Goal: Task Accomplishment & Management: Manage account settings

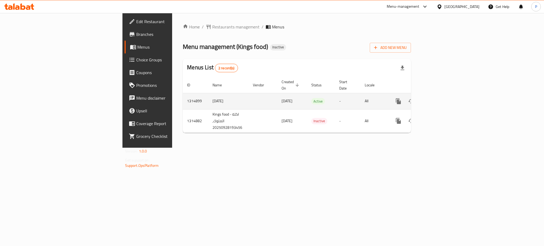
click at [440, 98] on icon "enhanced table" at bounding box center [437, 101] width 6 height 6
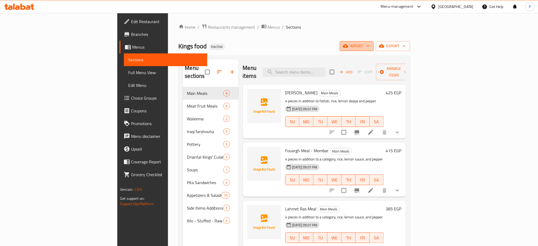
click at [370, 48] on span "import" at bounding box center [357, 46] width 26 height 7
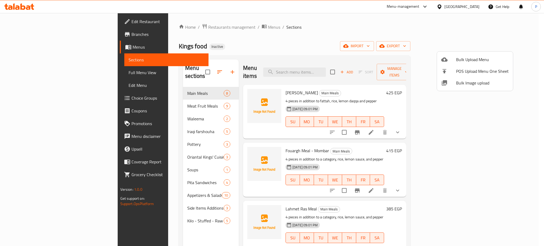
click at [469, 81] on span "Bulk Image upload" at bounding box center [482, 83] width 53 height 6
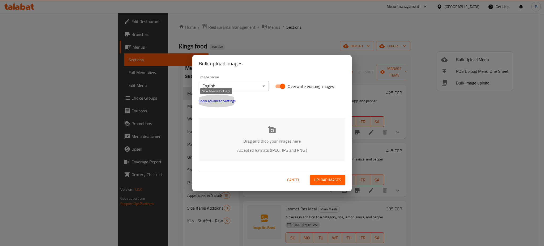
click at [220, 104] on span "Show Advanced Settings" at bounding box center [217, 101] width 37 height 6
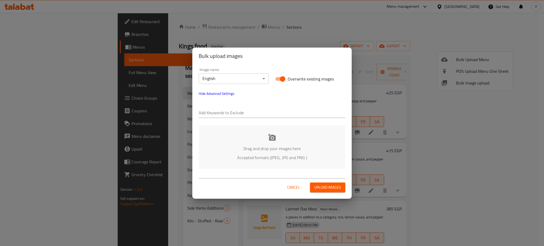
click at [220, 113] on input "text" at bounding box center [272, 113] width 147 height 9
paste input "اكلة الملوك"
type input "اكلة الملوك"
click at [233, 78] on body "​ Menu-management Egypt Get Help P Edit Restaurant Branches Menus Sections Full…" at bounding box center [272, 129] width 544 height 233
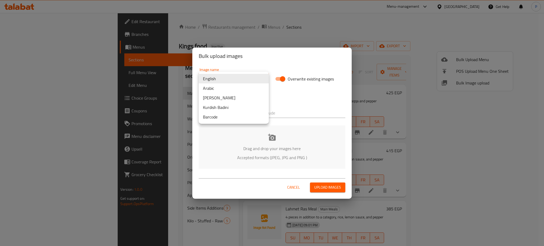
click at [220, 87] on li "Arabic" at bounding box center [234, 88] width 70 height 10
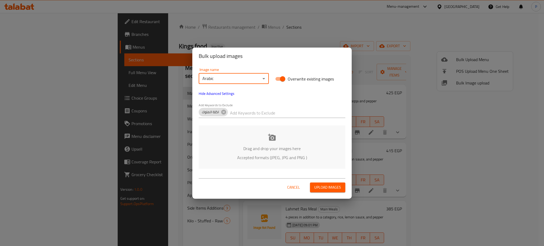
click at [316, 99] on div "Image name Arabic ​ Overwrite existing images Hide Advanced Settings Add Keywor…" at bounding box center [272, 93] width 153 height 57
click at [276, 107] on div "Add Keywords to Exclude اكلة الملوك" at bounding box center [272, 110] width 147 height 15
click at [274, 111] on input "text" at bounding box center [287, 113] width 115 height 9
paste input "Mohamed reda"
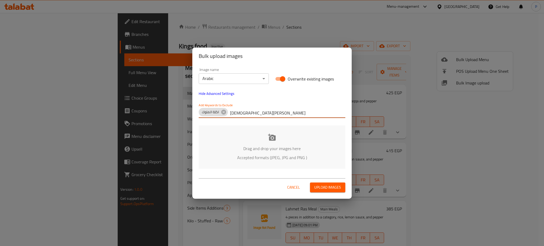
type input "Mohamed reda"
click at [273, 145] on p "Drag and drop your images here" at bounding box center [272, 148] width 131 height 6
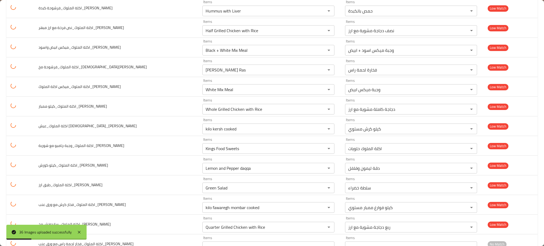
scroll to position [554, 0]
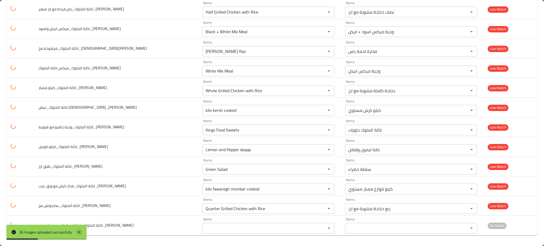
click at [79, 230] on icon at bounding box center [79, 232] width 6 height 6
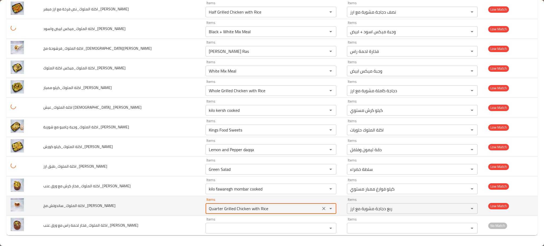
click at [231, 211] on reda "Quarter Grilled Chicken with Rice" at bounding box center [263, 208] width 112 height 7
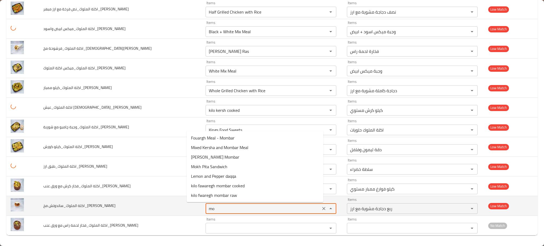
type reda "m"
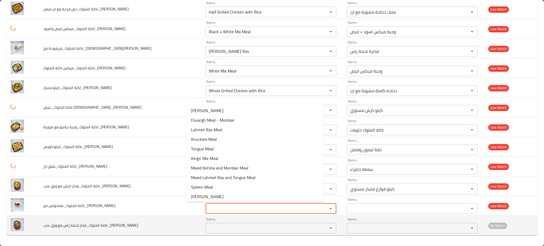
click at [223, 226] on reda "Items" at bounding box center [263, 227] width 112 height 7
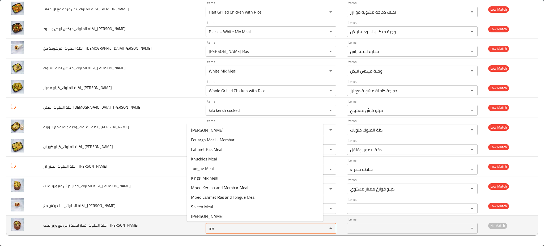
type reda "m"
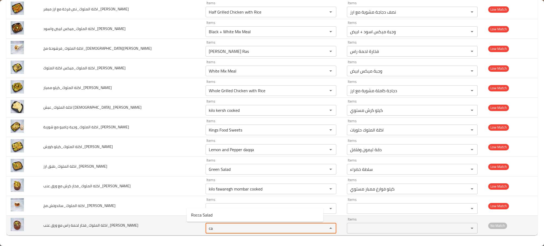
type reda "c"
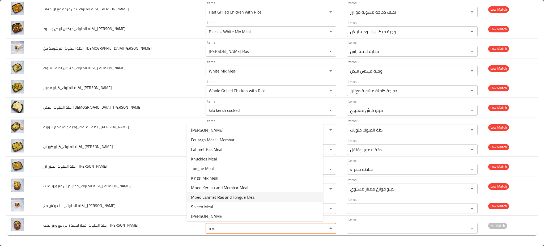
click at [241, 196] on span "Mixed Lahmet Ras and Tongue Meal" at bounding box center [223, 197] width 65 height 6
type reda "Mixed Lahmet Ras and Tongue Meal"
type reda-ar "وجبة ميكس لحمة راس ولسان"
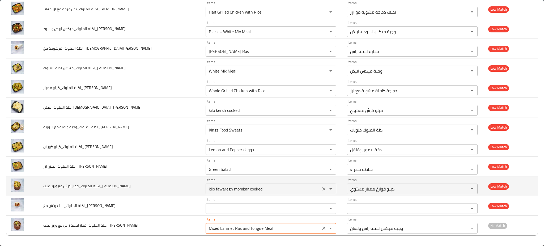
type reda "Mixed Lahmet Ras and Tongue Meal"
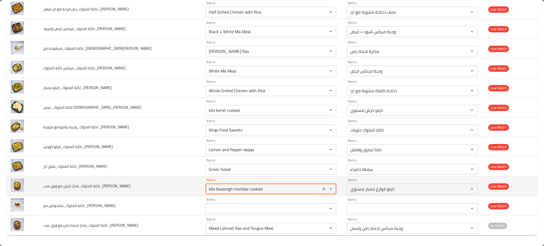
click at [207, 191] on reda "kilo fawaregh mombar cooked" at bounding box center [263, 188] width 112 height 7
type reda "v"
type reda "leav"
click at [178, 179] on td "اكلة الملوك_فخار كرش مع ورق عنب_Mohamed reda" at bounding box center [120, 186] width 162 height 20
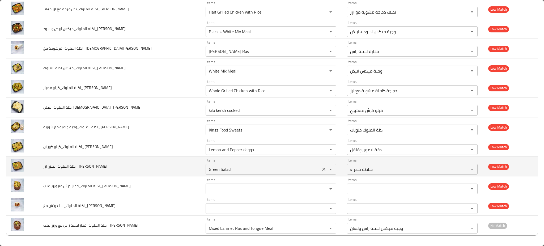
click at [207, 169] on reda "Green Salad" at bounding box center [263, 168] width 112 height 7
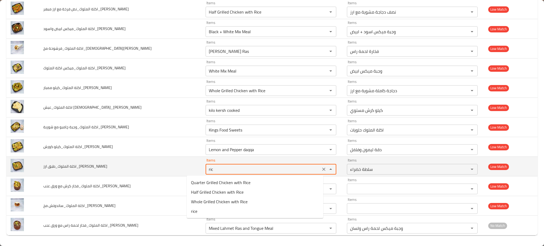
type reda "rice"
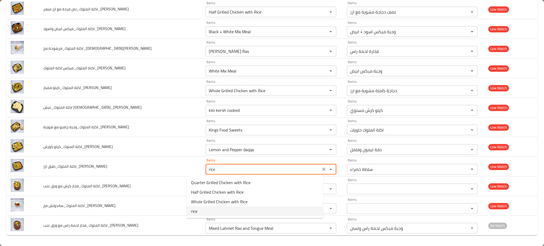
click at [209, 209] on reda-option-3 "rice" at bounding box center [255, 211] width 137 height 10
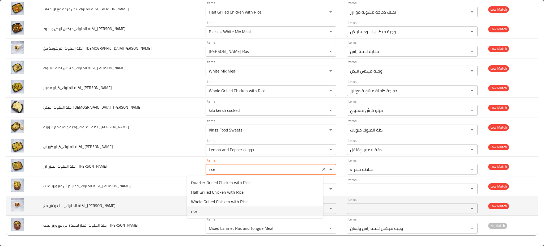
type reda-ar "ارز"
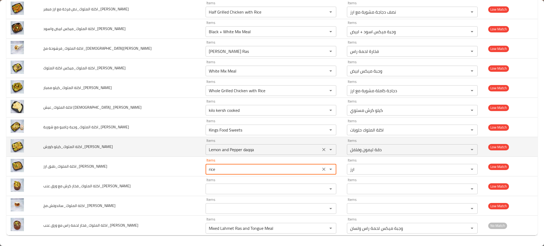
type reda "rice"
click at [207, 152] on reda "Lemon and Pepper daqqa" at bounding box center [263, 149] width 112 height 7
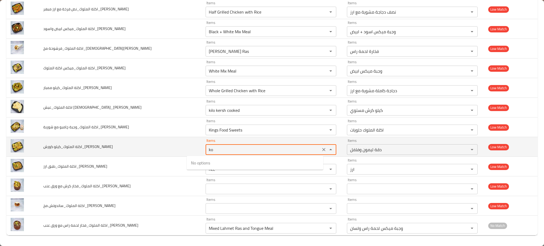
type reda "k"
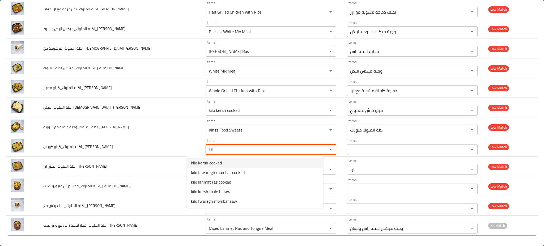
click at [204, 160] on span "kilo kersh cooked" at bounding box center [206, 163] width 31 height 6
type reda "kilo kersh cooked"
type reda-ar "كيلو كرش مستوي"
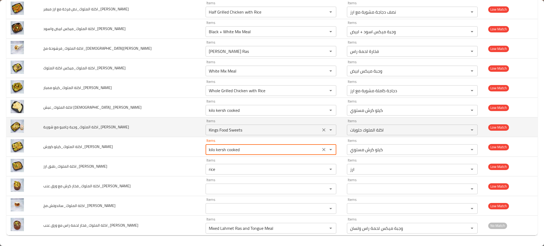
type reda "kilo kersh cooked"
click at [207, 130] on reda "Kings Food Sweets" at bounding box center [263, 129] width 112 height 7
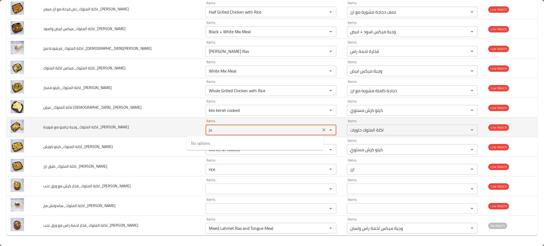
type reda "j"
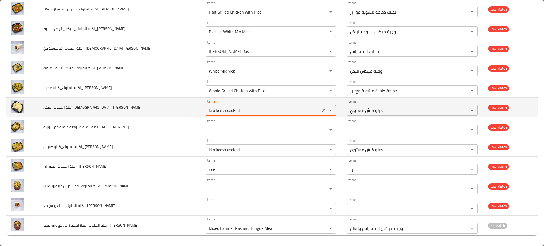
click at [218, 112] on reda "kilo kersh cooked" at bounding box center [263, 110] width 112 height 7
type reda "e"
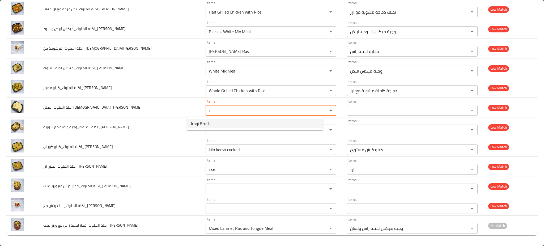
click at [207, 120] on span "Iraqi Brush" at bounding box center [201, 123] width 20 height 6
type reda "Iraqi Brush"
type reda-ar "فرشوحة عراقي"
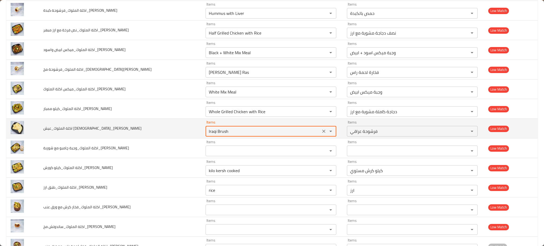
scroll to position [519, 0]
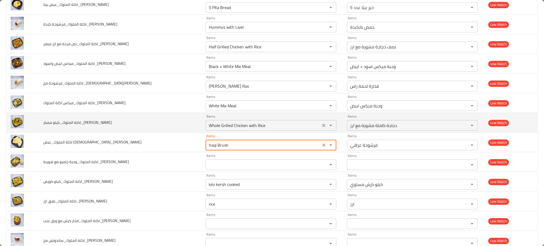
type reda "Iraqi Brush"
click at [226, 127] on reda "Whole Grilled Chicken with Rice" at bounding box center [263, 125] width 112 height 7
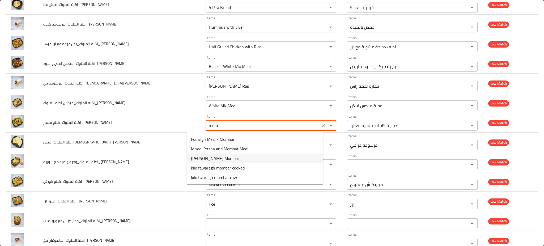
type reda "momb"
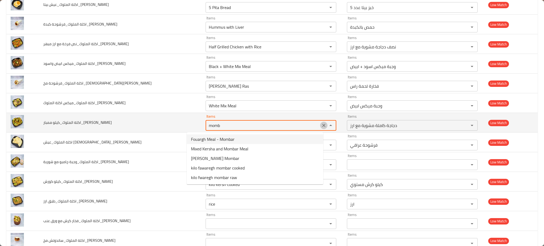
click at [322, 126] on icon "Clear" at bounding box center [323, 125] width 3 height 3
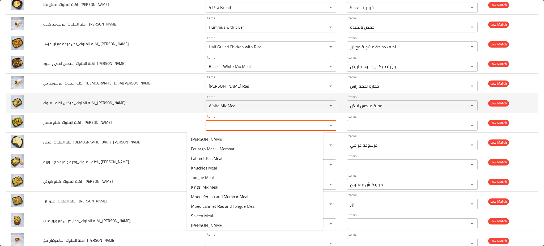
click at [124, 99] on td "اكلة الملوك_ميكس اكلة الملوك_Mohamed reda" at bounding box center [120, 103] width 162 height 20
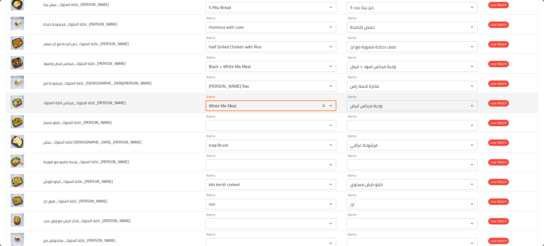
click at [207, 109] on reda "White Mix Meal" at bounding box center [263, 105] width 112 height 7
type reda "mix"
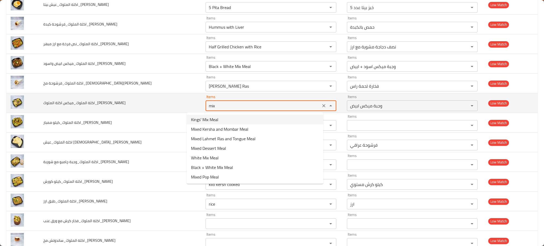
click at [321, 108] on icon "Clear" at bounding box center [323, 105] width 5 height 5
click at [130, 96] on td "اكلة الملوك_ميكس اكلة الملوك_Mohamed reda" at bounding box center [120, 103] width 162 height 20
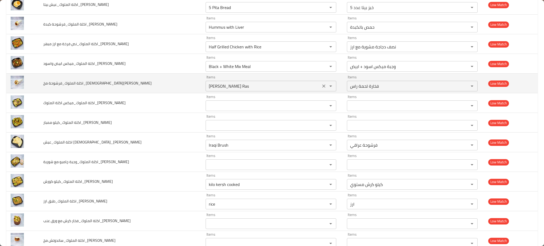
click at [242, 84] on reda "Fukharet Lahmet Ras" at bounding box center [263, 85] width 112 height 7
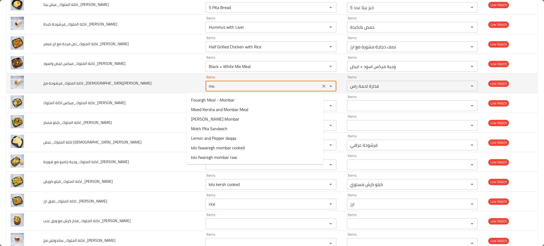
type reda "m"
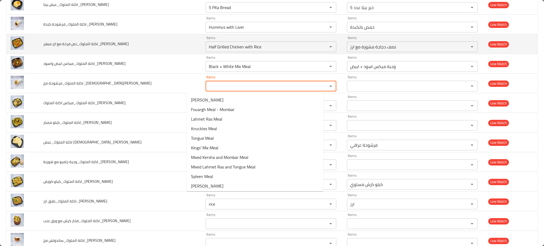
click at [134, 48] on td "اكلة الملوك_نص فرخة مع ارز مبهر_Mohamed reda" at bounding box center [120, 44] width 162 height 20
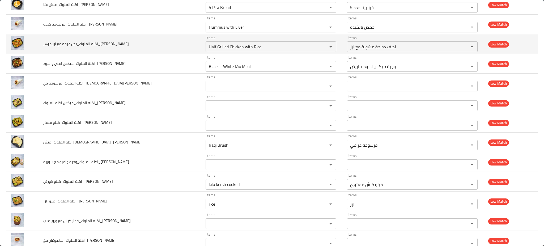
scroll to position [483, 0]
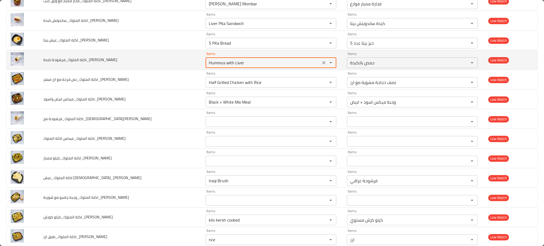
click at [207, 65] on reda "Hummus with Liver" at bounding box center [263, 62] width 112 height 7
type reda "liv"
click at [321, 62] on icon "Clear" at bounding box center [323, 62] width 5 height 5
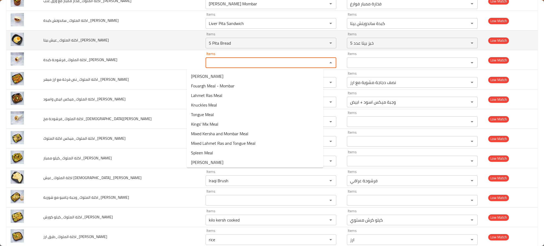
click at [146, 44] on td "اكلة الملوك_عيش بيتا_Mohamed reda" at bounding box center [120, 41] width 162 height 20
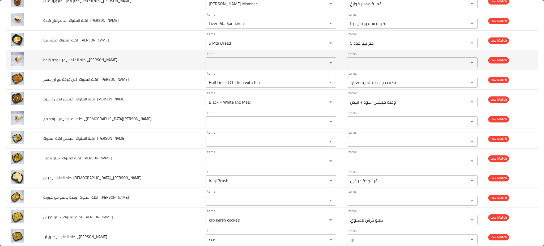
scroll to position [413, 0]
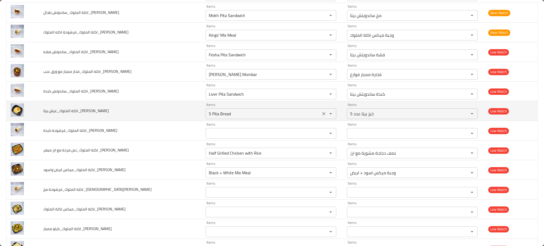
click at [226, 115] on reda "5 Pita Bread" at bounding box center [263, 113] width 112 height 7
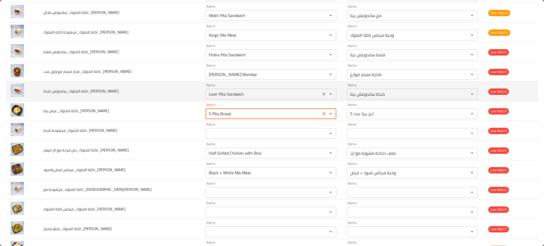
click at [207, 94] on reda "Liver Pita Sandwich" at bounding box center [263, 93] width 112 height 7
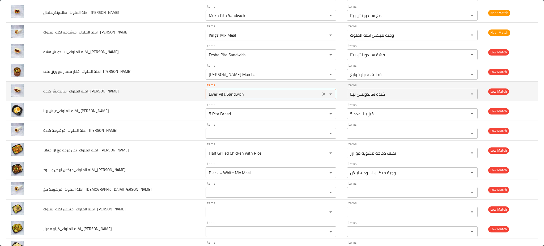
click at [207, 96] on reda "Liver Pita Sandwich" at bounding box center [263, 93] width 112 height 7
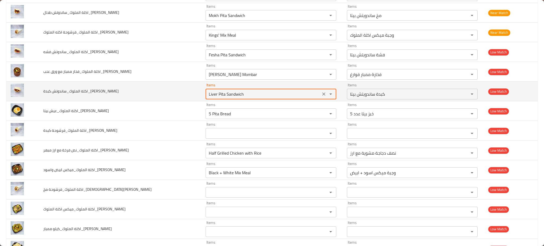
paste reda "enhanced table"
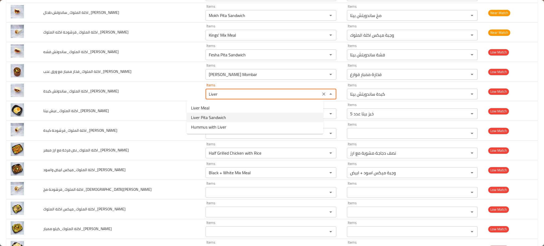
click at [213, 116] on span "Liver Pita Sandwich" at bounding box center [208, 117] width 35 height 6
type reda "Liver Pita Sandwich"
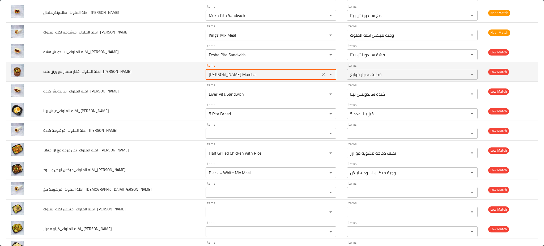
drag, startPoint x: 225, startPoint y: 73, endPoint x: 242, endPoint y: 73, distance: 17.0
click at [242, 73] on reda "Fukharet Fouargh Mombar" at bounding box center [263, 74] width 112 height 7
click at [321, 74] on icon "Clear" at bounding box center [323, 74] width 5 height 5
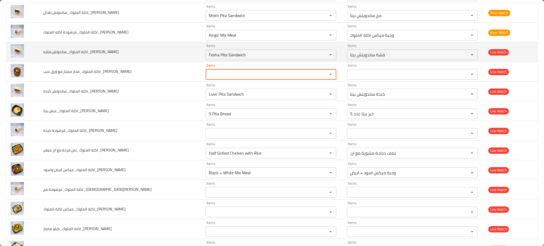
click at [148, 61] on td "اكلة الملوك_ساندوتش فشه_Mohamed reda" at bounding box center [120, 52] width 162 height 20
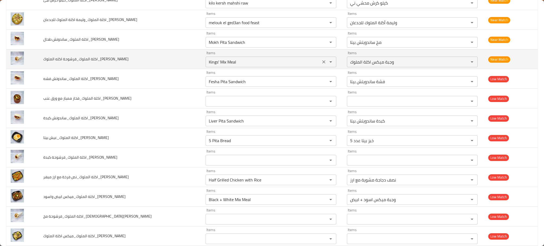
scroll to position [377, 0]
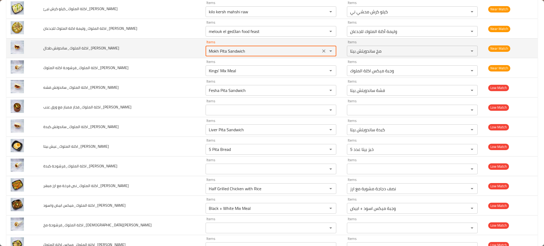
drag, startPoint x: 214, startPoint y: 50, endPoint x: 234, endPoint y: 47, distance: 20.2
click at [234, 47] on div "Mokh Pita Sandwich Items" at bounding box center [271, 51] width 131 height 11
click at [224, 50] on reda "Mokh Pita Sandwich" at bounding box center [263, 50] width 112 height 7
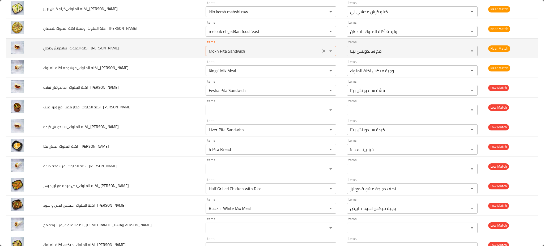
paste reda "enhanced table"
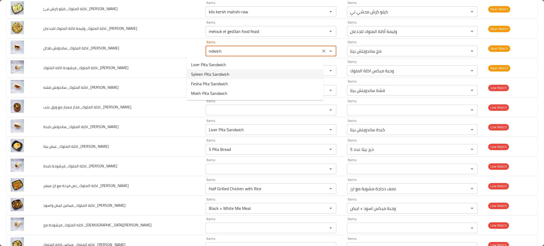
click at [216, 75] on span "Spleen Pita Sandwich" at bounding box center [210, 74] width 39 height 6
type reda "Spleen Pita Sandwich"
type reda-ar "طحال ساندويتش بيتا"
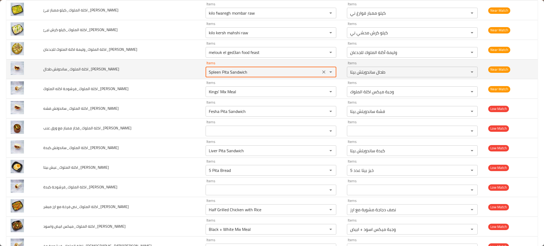
scroll to position [342, 0]
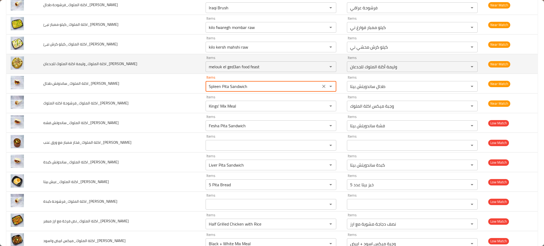
type reda "Spleen Pita Sandwich"
click at [173, 60] on td "اكلة الملوك_وليمة اكلة الملوك للجدعان_Mohamed reda" at bounding box center [120, 64] width 162 height 20
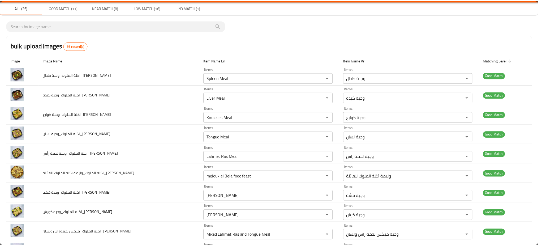
scroll to position [0, 0]
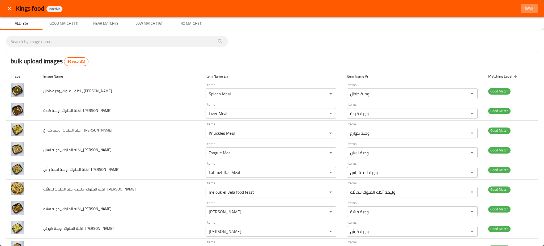
click at [525, 8] on span "Save" at bounding box center [529, 8] width 13 height 7
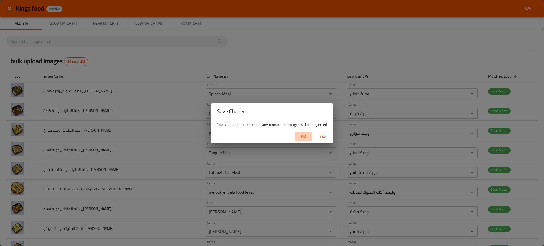
click at [310, 138] on button "No" at bounding box center [303, 136] width 17 height 10
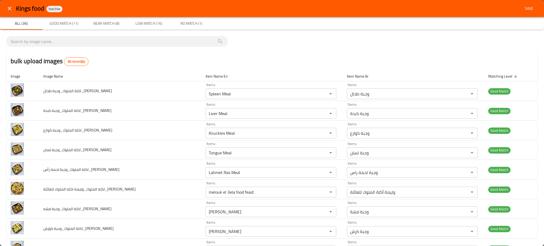
drag, startPoint x: 310, startPoint y: 138, endPoint x: 478, endPoint y: 52, distance: 188.6
click at [523, 9] on span "Save" at bounding box center [529, 8] width 13 height 7
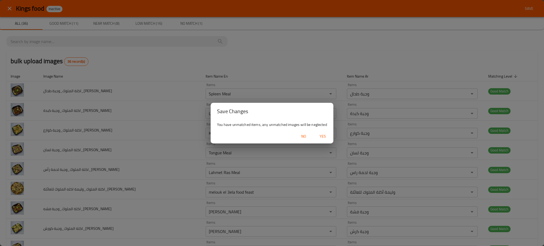
click at [323, 137] on span "Yes" at bounding box center [322, 136] width 13 height 7
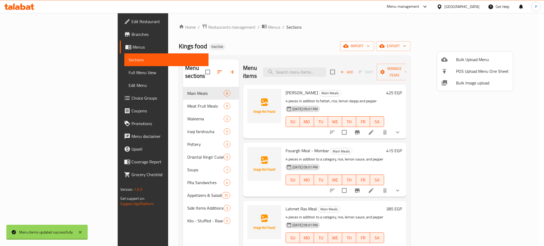
click at [54, 73] on div at bounding box center [272, 123] width 544 height 246
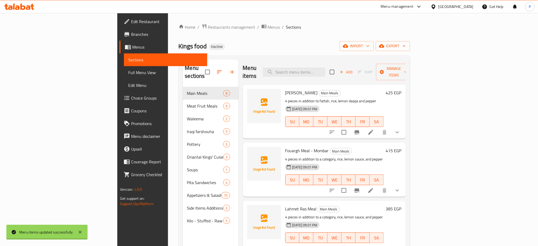
click at [128, 74] on span "Full Menu View" at bounding box center [165, 72] width 75 height 6
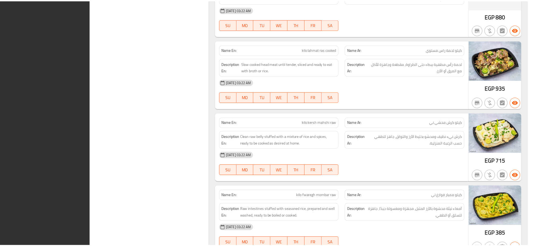
scroll to position [4463, 0]
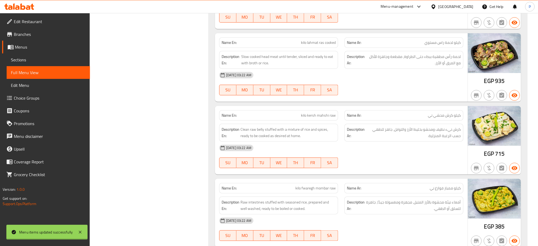
click at [467, 6] on div "[GEOGRAPHIC_DATA]" at bounding box center [456, 7] width 35 height 6
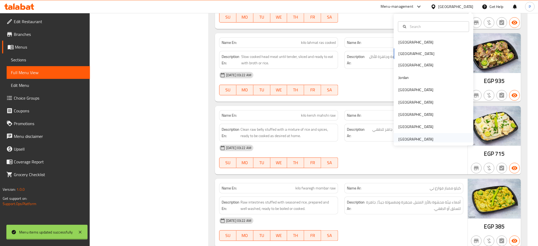
click at [423, 139] on div "[GEOGRAPHIC_DATA]" at bounding box center [416, 139] width 35 height 6
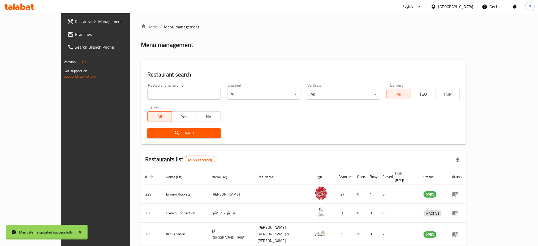
click at [159, 90] on input "search" at bounding box center [183, 94] width 73 height 11
paste input "Morozko Restaurant"
type input "Morozko Restaurant"
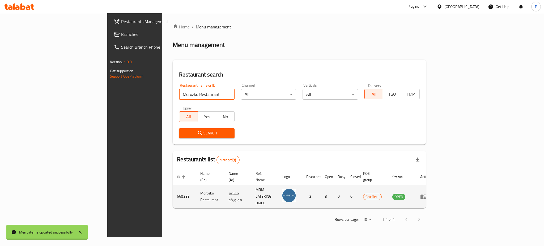
click at [434, 186] on td "enhanced table" at bounding box center [425, 196] width 18 height 23
click at [426, 194] on icon "enhanced table" at bounding box center [424, 196] width 6 height 5
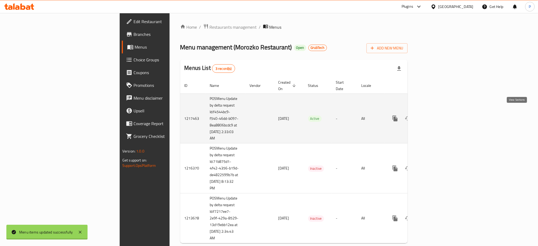
click at [440, 113] on link "enhanced table" at bounding box center [433, 118] width 13 height 13
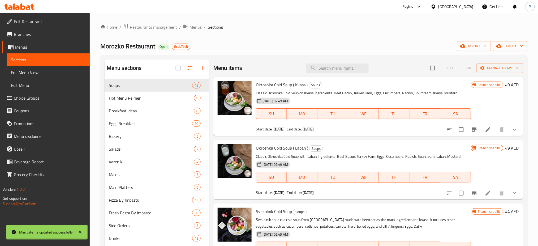
click at [22, 15] on link "Edit Restaurant" at bounding box center [46, 21] width 88 height 13
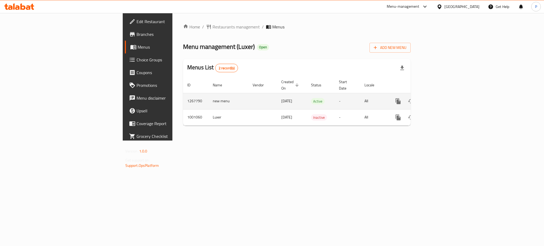
click at [440, 98] on icon "enhanced table" at bounding box center [436, 101] width 6 height 6
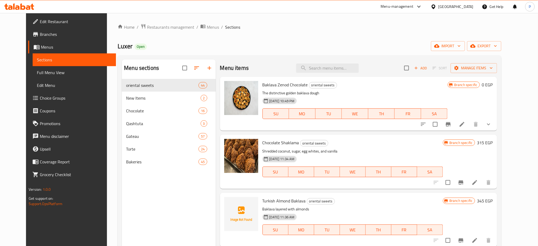
click at [351, 58] on div "Menu sections oriental sweets 44 New Items 2 Chocolate 16 Qashtuta 3 Gateau 57 …" at bounding box center [310, 182] width 384 height 254
click at [347, 66] on input "search" at bounding box center [327, 67] width 63 height 9
paste input "عرض السلايز"
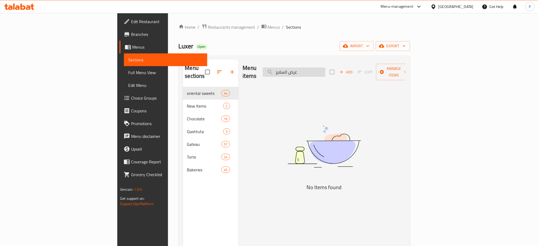
click at [326, 67] on input "عرض السلايز" at bounding box center [294, 71] width 63 height 9
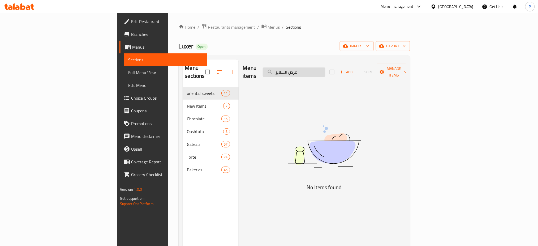
paste input "search"
drag, startPoint x: 329, startPoint y: 70, endPoint x: 347, endPoint y: 74, distance: 18.6
click at [343, 74] on div "Menu items السلايز Add Sort Manage items" at bounding box center [324, 72] width 163 height 25
drag, startPoint x: 328, startPoint y: 67, endPoint x: 343, endPoint y: 73, distance: 15.3
click at [326, 70] on input "لسلايز" at bounding box center [294, 71] width 63 height 9
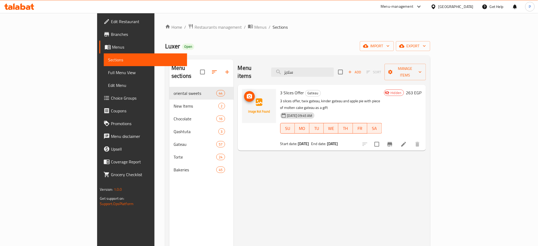
click at [244, 91] on button "upload picture" at bounding box center [249, 96] width 11 height 11
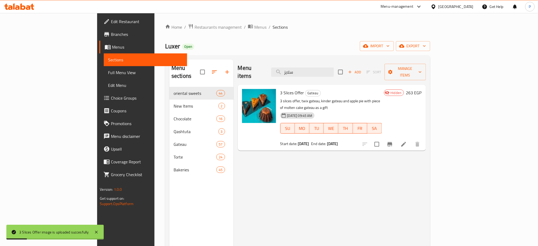
click at [281, 89] on span "3 Slices Offer" at bounding box center [293, 93] width 24 height 8
copy h6 "Offer"
click at [334, 67] on input "سلايز" at bounding box center [302, 71] width 63 height 9
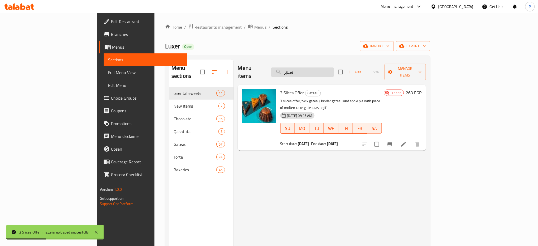
paste input "Offer"
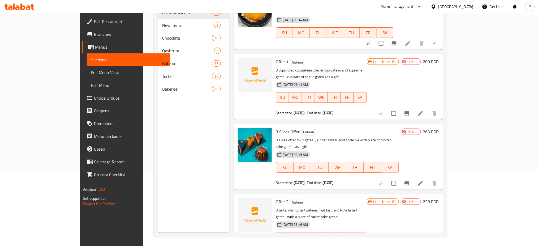
scroll to position [74, 0]
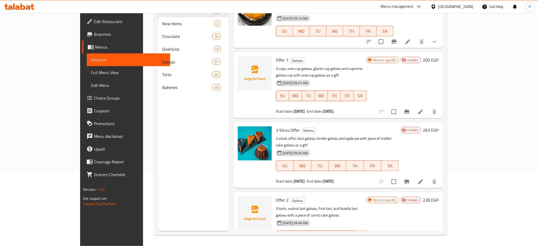
type input "Offer"
click at [242, 61] on icon "upload picture" at bounding box center [245, 64] width 6 height 6
click at [242, 201] on icon "upload picture" at bounding box center [245, 204] width 6 height 6
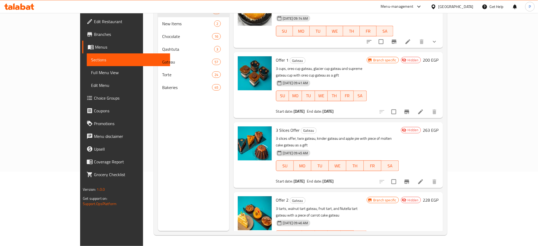
click at [468, 9] on div "[GEOGRAPHIC_DATA]" at bounding box center [456, 7] width 35 height 6
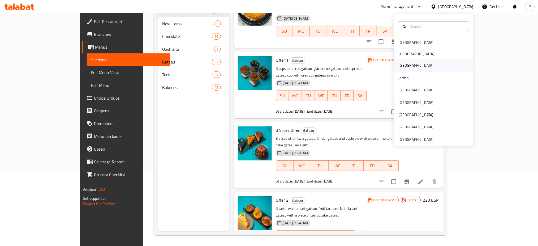
click at [407, 65] on div "[GEOGRAPHIC_DATA]" at bounding box center [434, 65] width 80 height 12
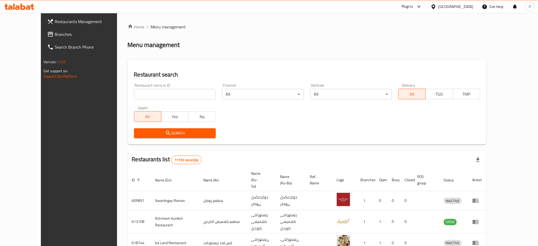
click at [55, 33] on span "Branches" at bounding box center [91, 34] width 72 height 6
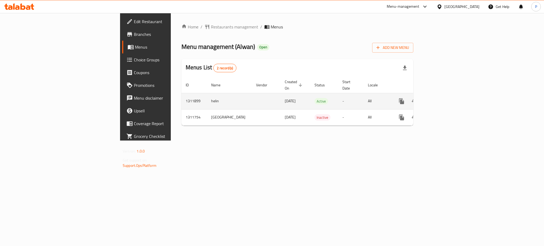
click at [446, 99] on link "enhanced table" at bounding box center [440, 101] width 13 height 13
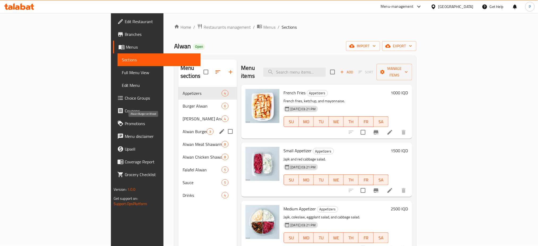
drag, startPoint x: 148, startPoint y: 126, endPoint x: 147, endPoint y: 139, distance: 13.0
click at [183, 128] on span "Alwan Burger on Wood" at bounding box center [195, 131] width 24 height 6
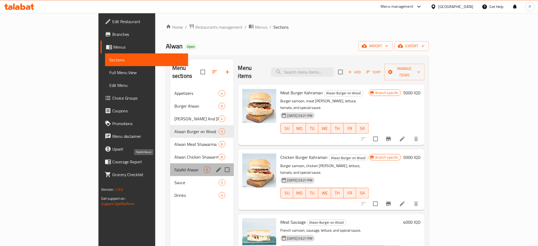
click at [175, 167] on span "Falafel Alwan" at bounding box center [189, 170] width 29 height 6
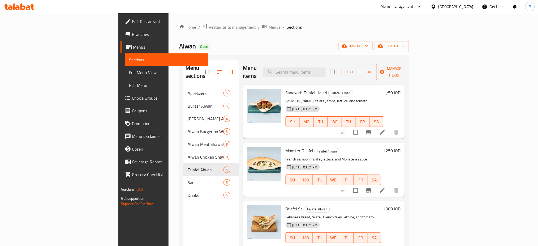
click at [209, 28] on span "Restaurants management" at bounding box center [232, 27] width 47 height 6
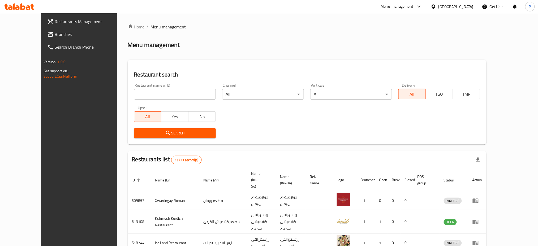
click at [169, 99] on input "search" at bounding box center [175, 94] width 82 height 11
paste input "Chef [PERSON_NAME]"
type input "Chef [PERSON_NAME]"
click button "Search" at bounding box center [175, 133] width 82 height 10
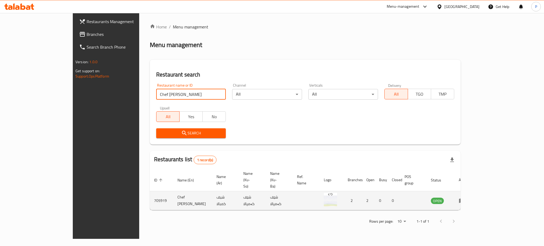
click at [465, 197] on icon "enhanced table" at bounding box center [462, 200] width 6 height 6
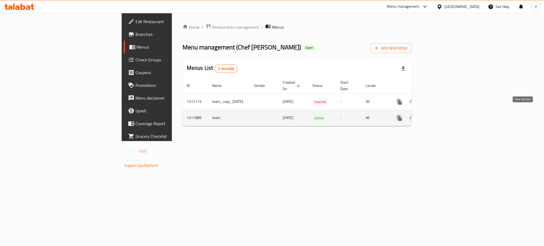
click at [441, 115] on icon "enhanced table" at bounding box center [438, 118] width 6 height 6
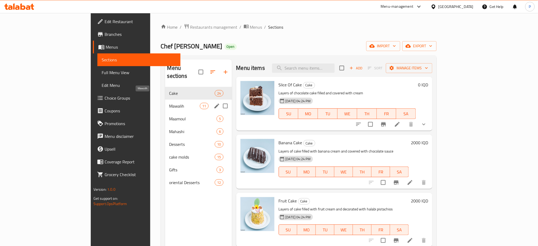
click at [169, 103] on span "Mawalih" at bounding box center [184, 106] width 31 height 6
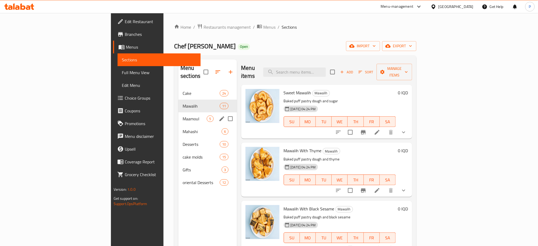
click at [179, 117] on div "Maamoul 5" at bounding box center [208, 118] width 58 height 13
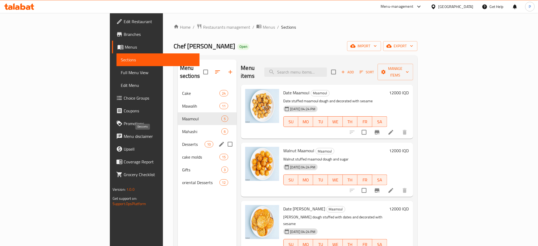
click at [182, 141] on span "Desserts" at bounding box center [193, 144] width 23 height 6
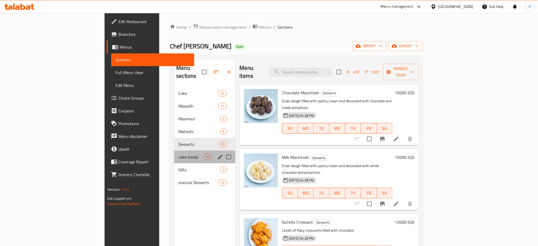
click at [174, 154] on div "cake molds 15" at bounding box center [204, 157] width 61 height 13
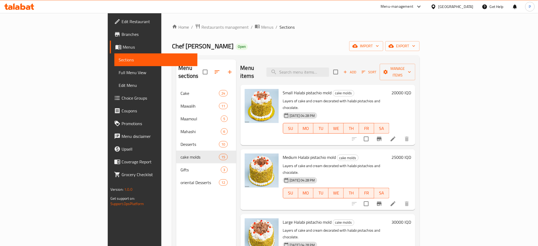
click at [162, 21] on div "Home / Restaurants management / Menus / Sections Chef Kampala Open import expor…" at bounding box center [296, 166] width 269 height 307
click at [202, 25] on span "Restaurants management" at bounding box center [225, 27] width 47 height 6
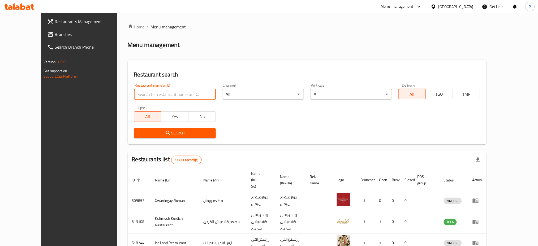
click at [138, 96] on input "search" at bounding box center [175, 94] width 82 height 11
paste input "Host Cafe"
type input "Host Cafe"
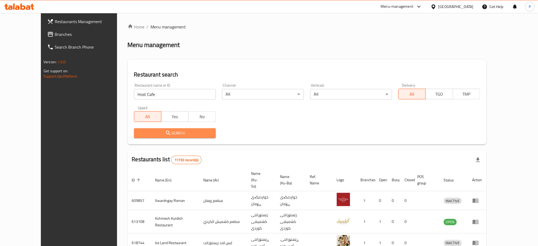
click at [139, 128] on button "Search" at bounding box center [175, 133] width 82 height 10
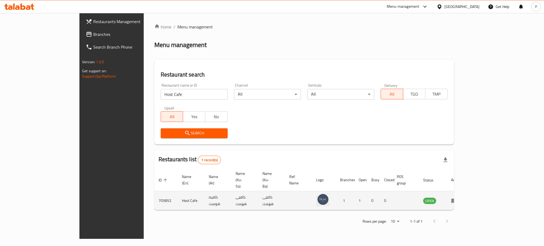
click at [465, 191] on td "enhanced table" at bounding box center [456, 200] width 18 height 19
click at [457, 199] on icon "enhanced table" at bounding box center [454, 201] width 6 height 5
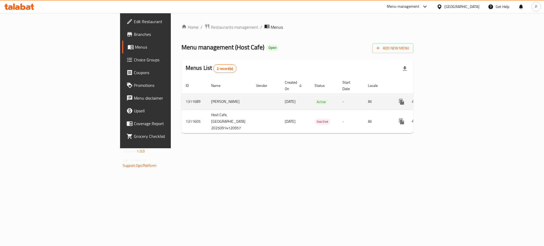
click at [446, 95] on link "enhanced table" at bounding box center [440, 101] width 13 height 13
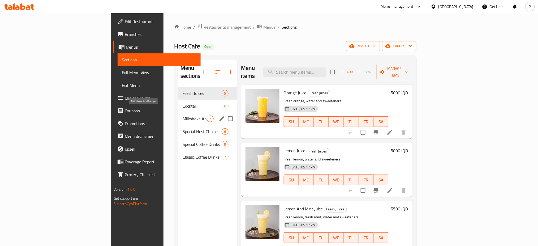
click at [183, 116] on span "Milkshake And Frappe" at bounding box center [195, 119] width 24 height 6
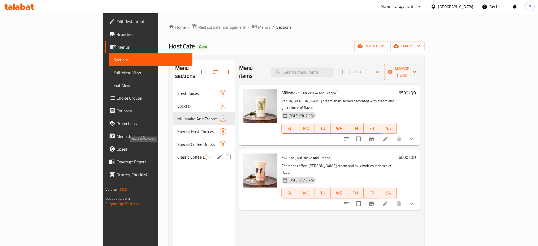
click at [177, 154] on span "Classic Coffee Drinks" at bounding box center [191, 157] width 28 height 6
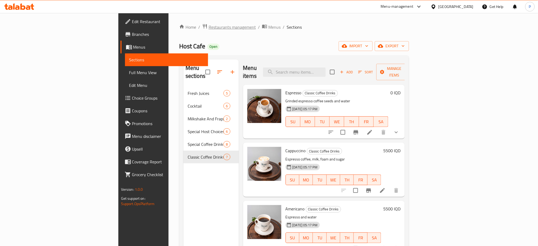
click at [209, 27] on span "Restaurants management" at bounding box center [232, 27] width 47 height 6
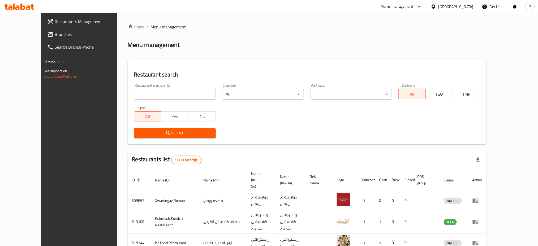
click at [166, 92] on input "search" at bounding box center [175, 94] width 82 height 11
paste input "El Amoo"
type input "El Amoo"
click button "Search" at bounding box center [175, 133] width 82 height 10
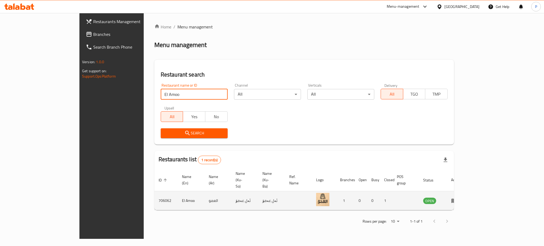
click at [457, 197] on icon "enhanced table" at bounding box center [454, 200] width 6 height 6
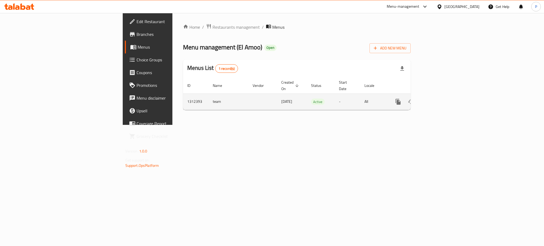
click at [447, 96] on td "enhanced table" at bounding box center [418, 102] width 60 height 16
click at [439, 99] on icon "enhanced table" at bounding box center [436, 101] width 5 height 5
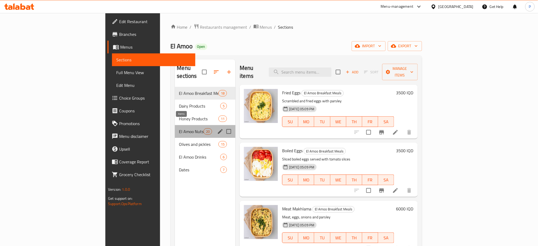
click at [204, 129] on span "20" at bounding box center [208, 131] width 8 height 5
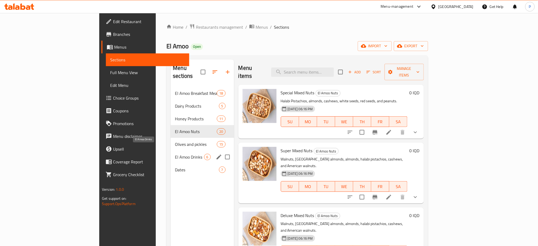
click at [175, 154] on span "El Amoo Drinks" at bounding box center [189, 157] width 29 height 6
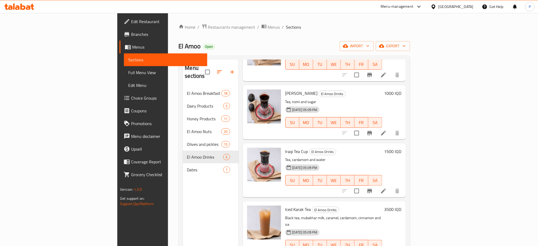
scroll to position [71, 0]
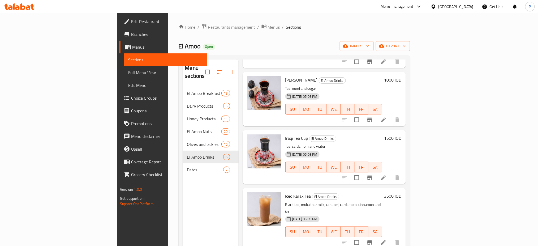
click at [208, 29] on span "Restaurants management" at bounding box center [231, 27] width 47 height 6
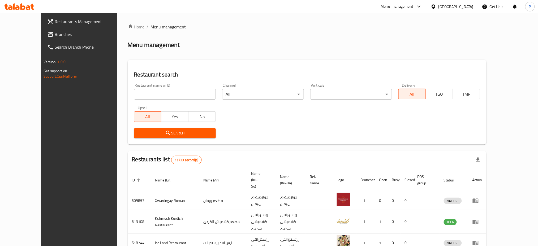
click at [151, 108] on div "All Yes No" at bounding box center [175, 114] width 82 height 16
click at [152, 96] on input "search" at bounding box center [175, 94] width 82 height 11
paste input "Bayt [PERSON_NAME]"
type input "Bayt [PERSON_NAME]"
click button "Search" at bounding box center [175, 133] width 82 height 10
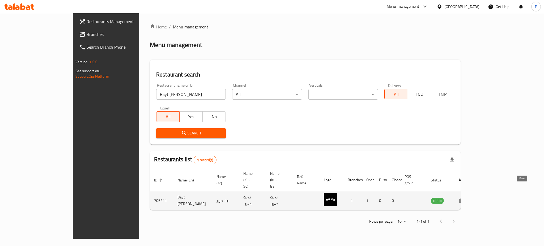
click at [469, 197] on link "enhanced table" at bounding box center [464, 200] width 10 height 6
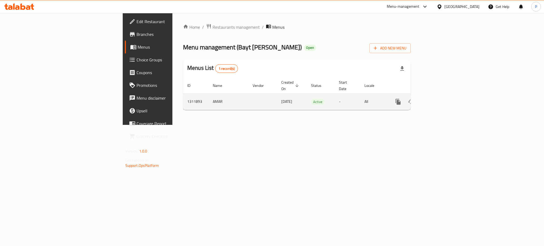
click at [443, 100] on link "enhanced table" at bounding box center [436, 101] width 13 height 13
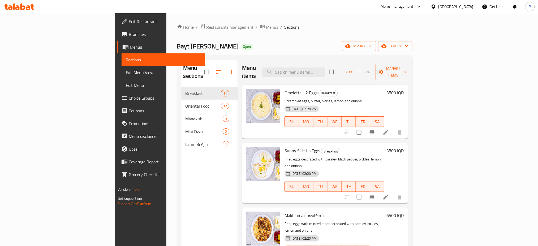
click at [207, 26] on span "Restaurants management" at bounding box center [230, 27] width 47 height 6
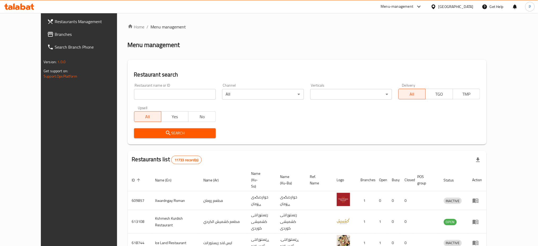
click at [167, 88] on div "Restaurant name or ID Restaurant name or ID" at bounding box center [175, 91] width 82 height 16
click at [168, 94] on input "search" at bounding box center [175, 94] width 82 height 11
paste input "HAMA Cafe"
type input "HAMA Cafe"
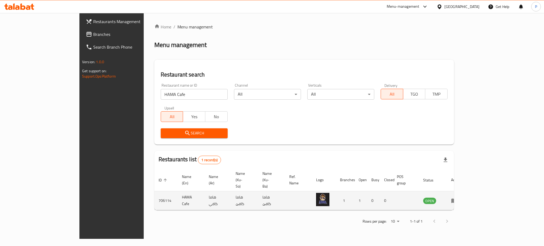
click at [461, 197] on link "enhanced table" at bounding box center [456, 200] width 10 height 6
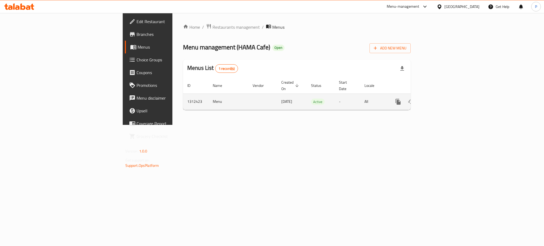
click at [443, 95] on div "enhanced table" at bounding box center [417, 101] width 51 height 13
click at [443, 95] on link "enhanced table" at bounding box center [436, 101] width 13 height 13
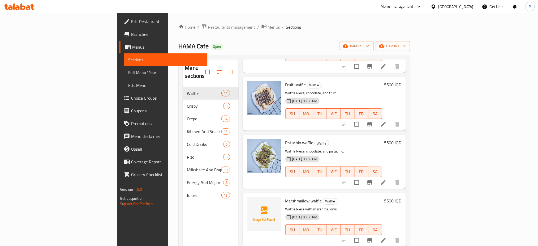
scroll to position [142, 0]
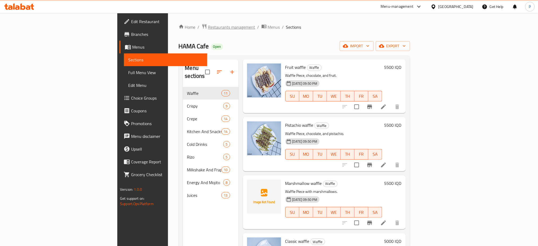
click at [208, 30] on span "Restaurants management" at bounding box center [231, 27] width 47 height 6
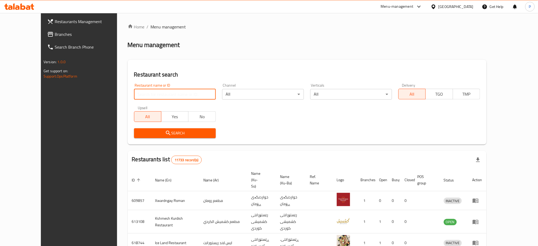
drag, startPoint x: 153, startPoint y: 89, endPoint x: 154, endPoint y: 96, distance: 7.2
click at [153, 89] on input "search" at bounding box center [175, 94] width 82 height 11
paste input "[PERSON_NAME] Cafe"
type input "[PERSON_NAME] Cafe"
click at [138, 129] on button "Search" at bounding box center [175, 133] width 82 height 10
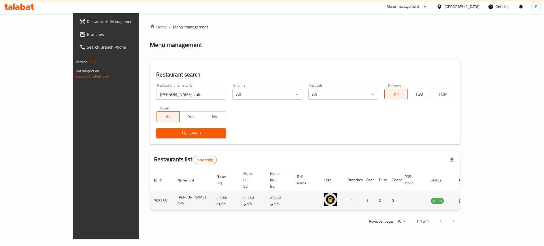
click at [465, 197] on icon "enhanced table" at bounding box center [462, 200] width 6 height 6
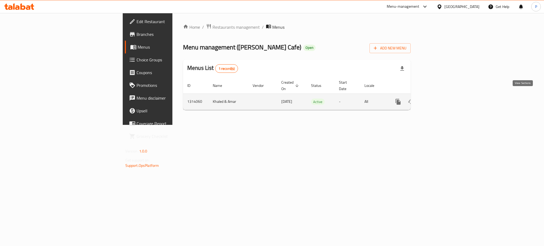
click at [440, 99] on icon "enhanced table" at bounding box center [436, 102] width 6 height 6
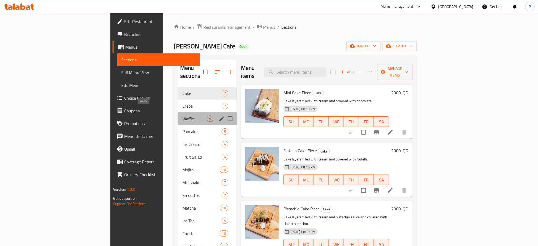
click at [183, 116] on span "Waffle" at bounding box center [195, 119] width 24 height 6
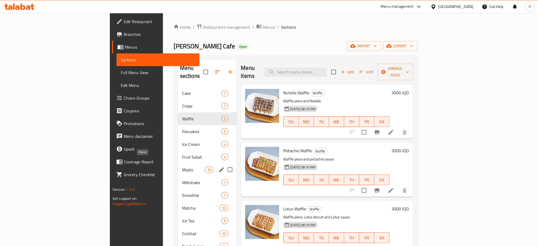
click at [182, 167] on span "Mojito" at bounding box center [193, 170] width 23 height 6
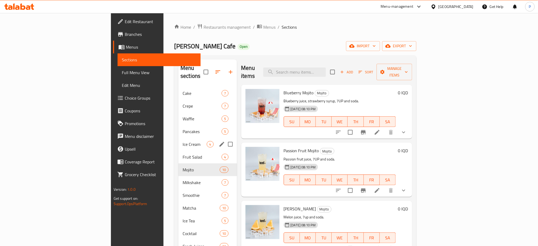
scroll to position [74, 0]
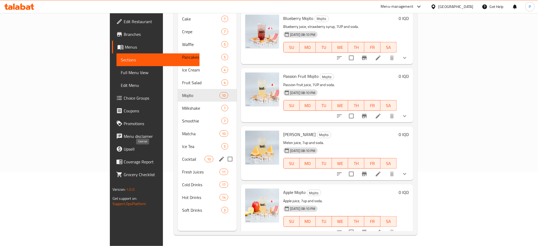
click at [178, 155] on div "Cocktail 10" at bounding box center [207, 159] width 59 height 13
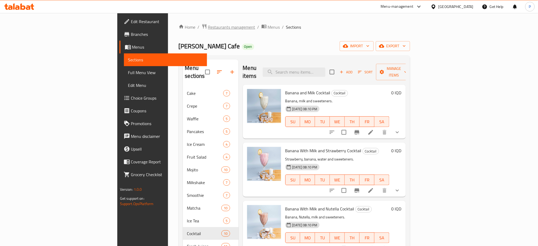
click at [208, 25] on span "Restaurants management" at bounding box center [231, 27] width 47 height 6
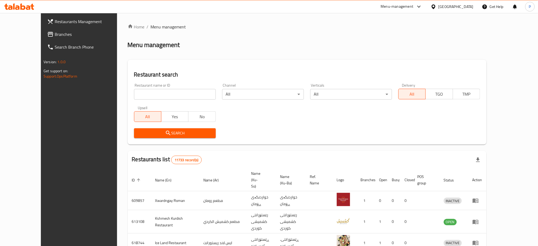
click at [147, 96] on input "search" at bounding box center [175, 94] width 82 height 11
paste input "[DATE] Ice Cream"
type input "[DATE] Ice Cream"
click button "Search" at bounding box center [175, 133] width 82 height 10
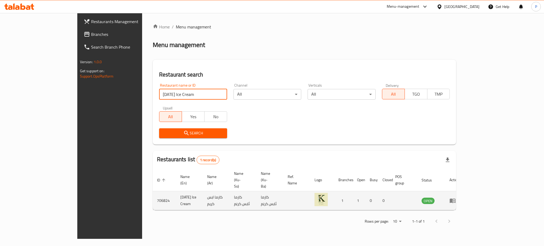
click at [456, 199] on icon "enhanced table" at bounding box center [453, 201] width 6 height 5
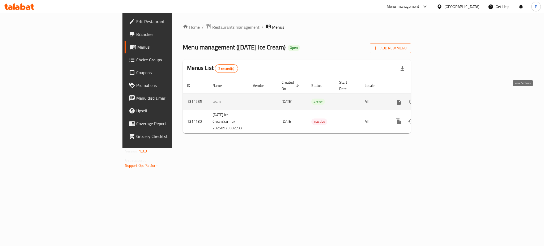
click at [440, 99] on icon "enhanced table" at bounding box center [437, 102] width 6 height 6
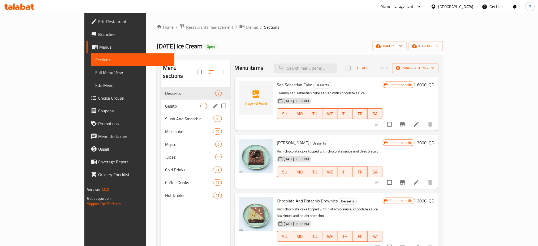
click at [165, 103] on span "Gelato" at bounding box center [182, 106] width 35 height 6
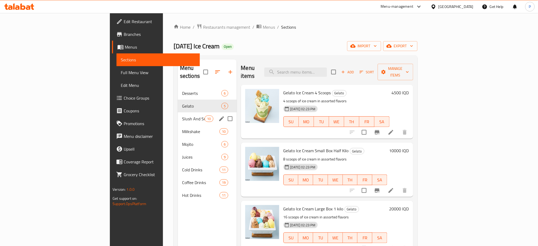
click at [178, 116] on div "Slush And Smoothie 10" at bounding box center [207, 118] width 59 height 13
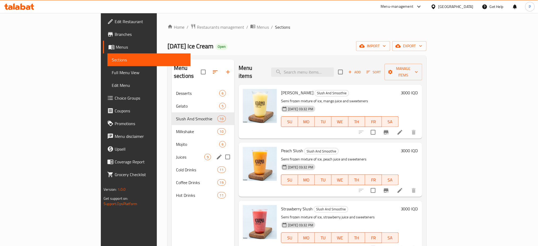
click at [176, 154] on span "Juices" at bounding box center [190, 157] width 28 height 6
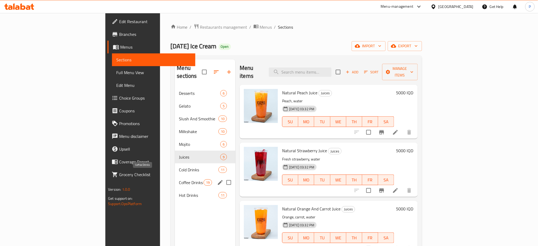
click at [179, 179] on span "Coffee Drinks" at bounding box center [191, 182] width 25 height 6
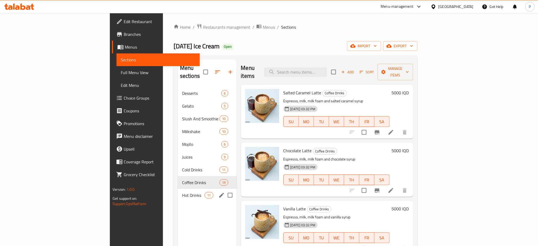
click at [182, 192] on span "Hot Drinks" at bounding box center [193, 195] width 23 height 6
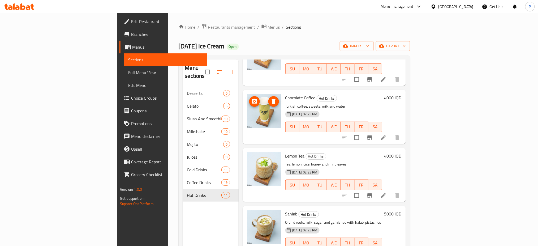
scroll to position [405, 0]
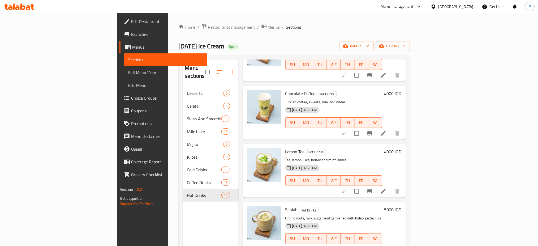
click at [183, 85] on nav "Desserts 6 Gelato 5 Slush And Smoothie 10 Milkshake 10 Mojito 6 Juices 9 Cold D…" at bounding box center [211, 144] width 56 height 119
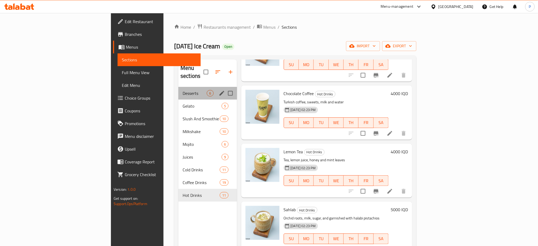
click at [183, 90] on span "Desserts" at bounding box center [195, 93] width 24 height 6
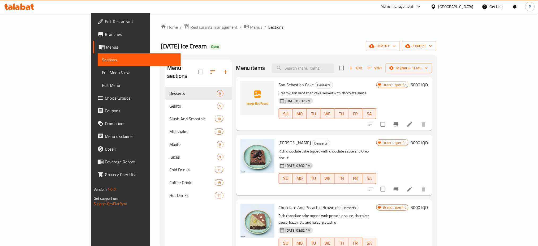
click at [279, 84] on span "San Sebastian Cake" at bounding box center [296, 85] width 35 height 8
drag, startPoint x: 268, startPoint y: 84, endPoint x: 258, endPoint y: 84, distance: 10.6
click at [279, 84] on span "San Sebastian Cake" at bounding box center [296, 85] width 35 height 8
copy span "San Sebastian"
drag, startPoint x: 167, startPoint y: 24, endPoint x: 168, endPoint y: 30, distance: 5.6
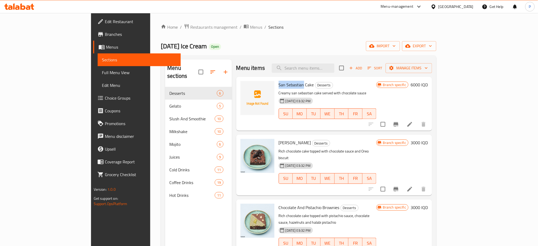
click at [190, 24] on span "Restaurants management" at bounding box center [213, 27] width 47 height 6
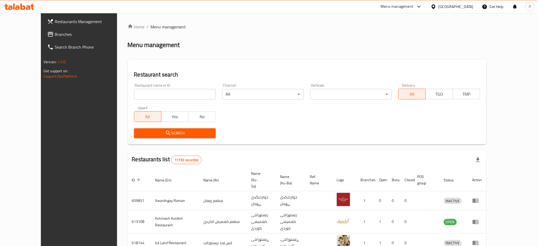
click at [150, 93] on input "search" at bounding box center [175, 94] width 82 height 11
paste input "Kabab Alfaluja Restaurant"
type input "Kabab Alfaluja Restaurant"
click button "Search" at bounding box center [175, 133] width 82 height 10
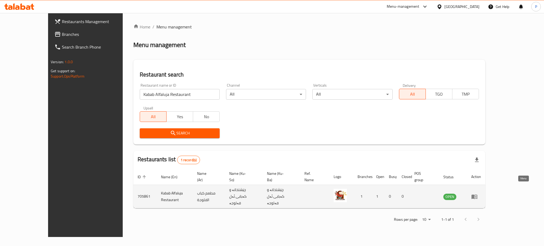
click at [481, 193] on link "enhanced table" at bounding box center [476, 196] width 10 height 6
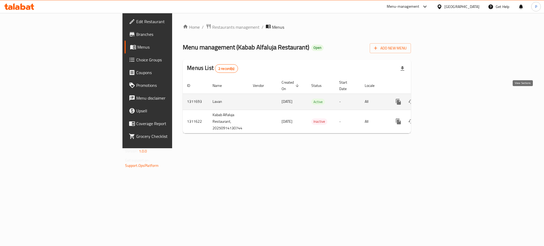
click at [440, 99] on icon "enhanced table" at bounding box center [437, 102] width 6 height 6
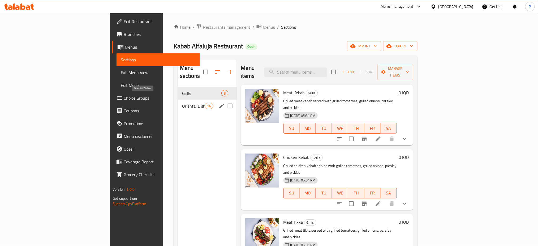
click at [182, 103] on span "Oriental Dishes" at bounding box center [193, 106] width 23 height 6
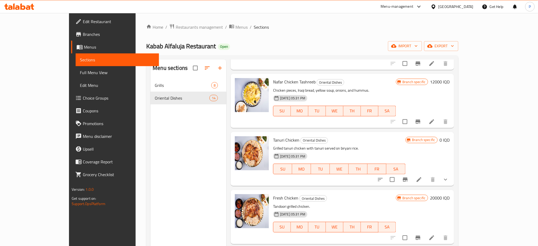
scroll to position [354, 0]
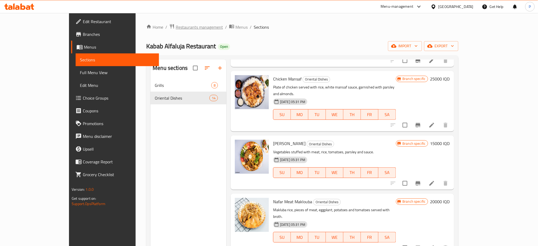
click at [176, 29] on span "Restaurants management" at bounding box center [199, 27] width 47 height 6
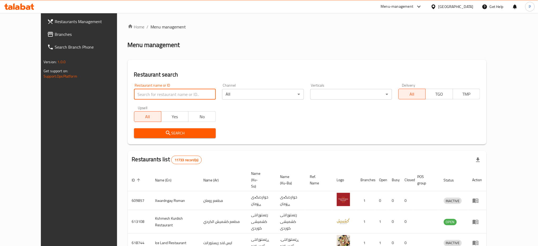
click at [151, 99] on input "search" at bounding box center [175, 94] width 82 height 11
paste input "Papa Burger"
type input "Papa Burger"
click button "Search" at bounding box center [175, 133] width 82 height 10
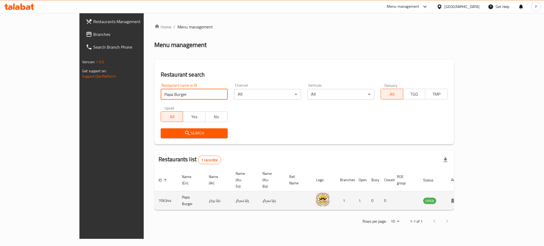
click at [457, 199] on icon "enhanced table" at bounding box center [454, 201] width 6 height 5
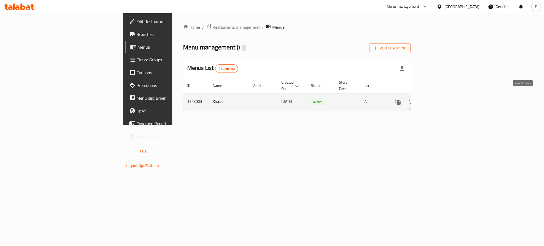
click at [443, 95] on link "enhanced table" at bounding box center [436, 101] width 13 height 13
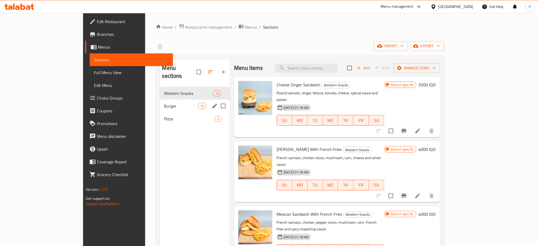
click at [173, 101] on div "Burger 10" at bounding box center [195, 106] width 70 height 13
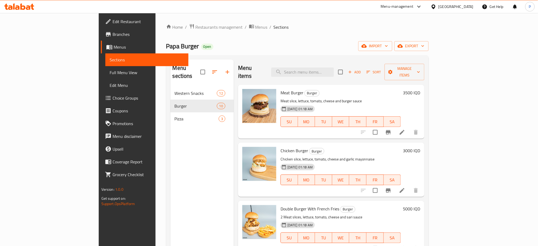
click at [166, 33] on div "Home / Restaurants management / Menus / Sections Papa Burger Open import export…" at bounding box center [297, 167] width 263 height 286
click at [196, 29] on span "Restaurants management" at bounding box center [219, 27] width 47 height 6
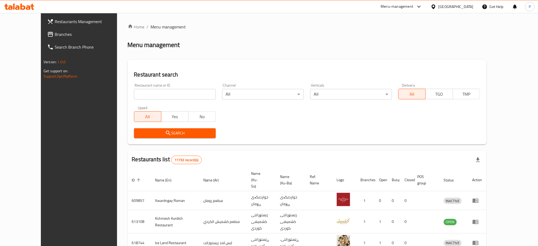
click at [137, 90] on input "search" at bounding box center [175, 94] width 82 height 11
paste input "AL Sadeem Ice Cream 2nd session"
drag, startPoint x: 171, startPoint y: 95, endPoint x: 198, endPoint y: 98, distance: 26.9
click at [192, 97] on input "AL Sadeem Ice Cream 2nd session" at bounding box center [175, 94] width 82 height 11
type input "AL Sadeem Ice Cream"
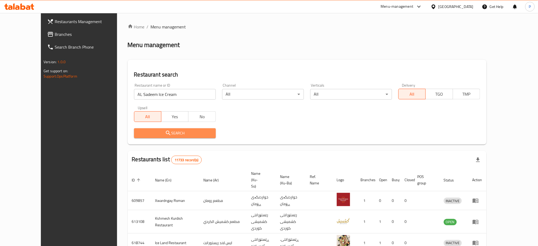
click at [160, 132] on span "Search" at bounding box center [174, 133] width 73 height 7
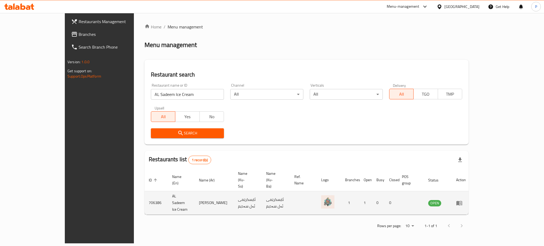
click at [462, 200] on icon "enhanced table" at bounding box center [459, 203] width 6 height 6
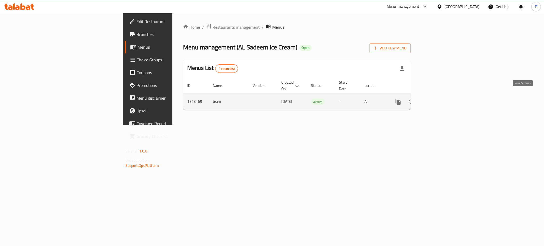
click at [440, 99] on icon "enhanced table" at bounding box center [436, 102] width 6 height 6
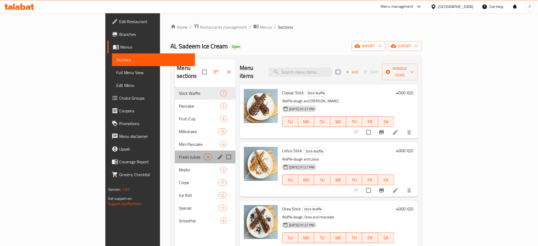
click at [175, 151] on div "Fresh Juices 14" at bounding box center [205, 157] width 61 height 13
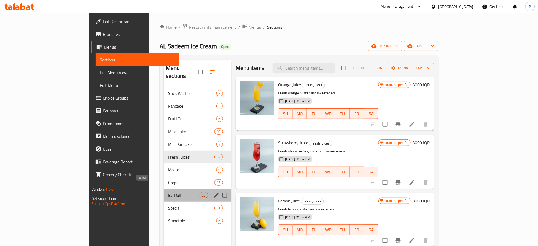
click at [168, 192] on span "Ice Roll" at bounding box center [183, 195] width 31 height 6
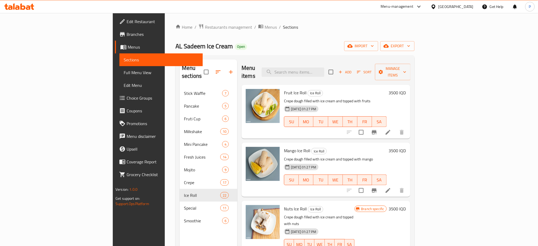
click at [436, 7] on icon at bounding box center [434, 6] width 4 height 5
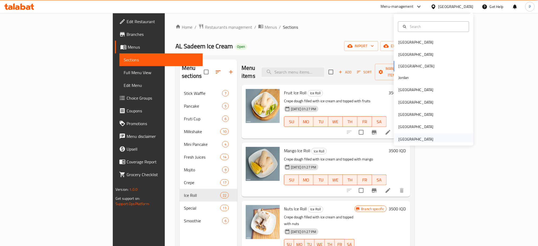
click at [414, 139] on div "[GEOGRAPHIC_DATA]" at bounding box center [416, 139] width 35 height 6
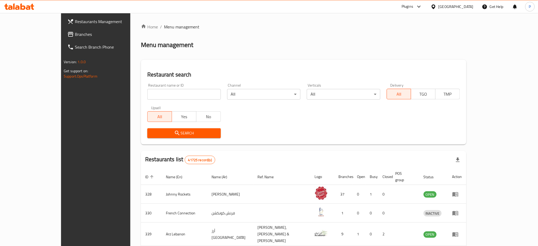
click at [150, 97] on input "search" at bounding box center [183, 94] width 73 height 11
paste input "MS for Juice"
type input "MS for Juice"
click at [152, 133] on span "Search" at bounding box center [184, 133] width 65 height 7
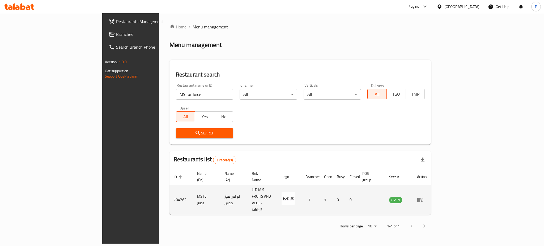
click at [423, 198] on icon "enhanced table" at bounding box center [420, 200] width 6 height 5
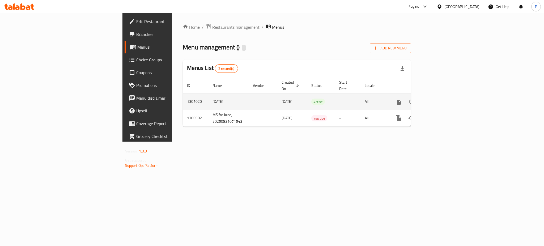
click at [443, 95] on link "enhanced table" at bounding box center [436, 101] width 13 height 13
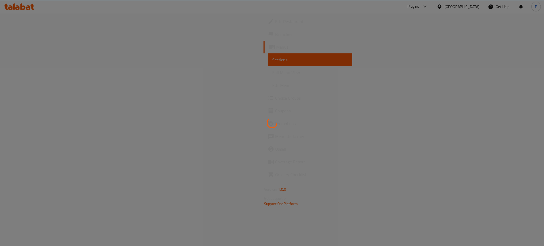
drag, startPoint x: 459, startPoint y: 70, endPoint x: 453, endPoint y: 70, distance: 6.1
click at [459, 70] on div at bounding box center [272, 123] width 544 height 246
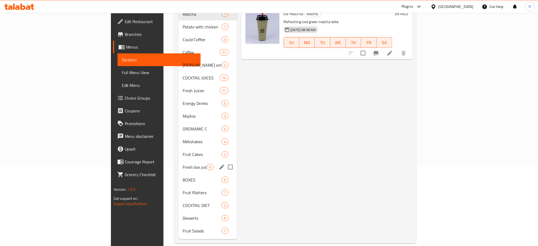
click at [179, 163] on div "Fresh box juice 0" at bounding box center [208, 167] width 58 height 13
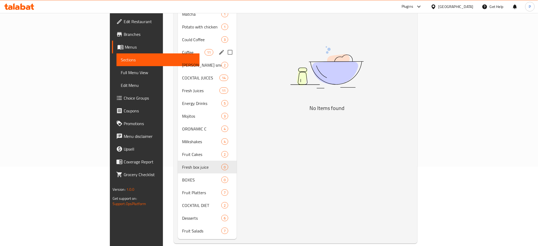
scroll to position [9, 0]
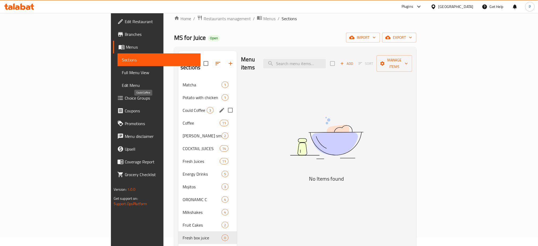
click at [183, 107] on span "Could Coffee" at bounding box center [195, 110] width 24 height 6
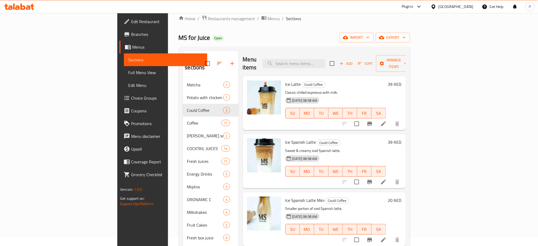
click at [410, 46] on div "Home / Restaurants management / Menus / Sections MS for Juice Open import expor…" at bounding box center [295, 164] width 232 height 299
click at [321, 61] on input "search" at bounding box center [294, 63] width 63 height 9
paste input "atch"
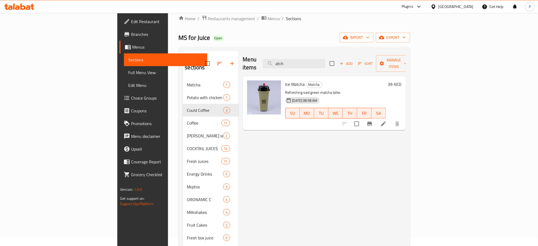
click at [405, 51] on div "Menu sections Matcha 1 Potato with chicken 1 Could Coffee 3 Coffee 11 [PERSON_N…" at bounding box center [295, 181] width 232 height 268
drag, startPoint x: 416, startPoint y: 38, endPoint x: 376, endPoint y: 48, distance: 40.8
click at [410, 38] on div "MS for Juice Open import export" at bounding box center [295, 38] width 232 height 10
click at [326, 59] on input "atch" at bounding box center [294, 63] width 63 height 9
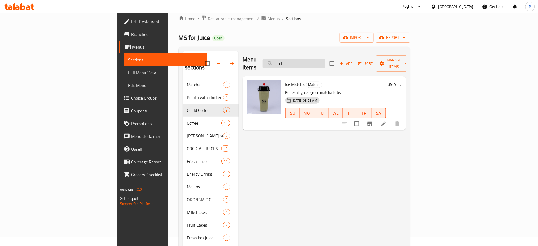
paste input "Red Bell"
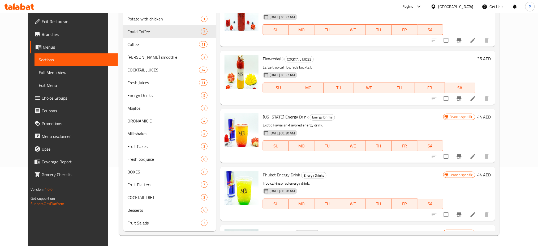
scroll to position [5, 0]
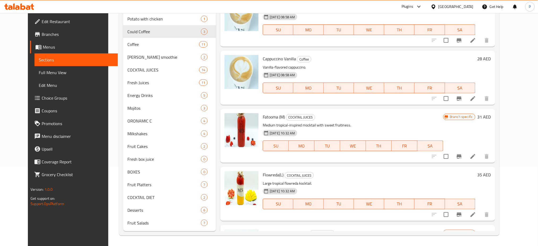
click at [433, 46] on div "Cappuccino Caramel Coffee Caramel-flavored cappuccino. [DATE] 08:58 AM SU MO TU…" at bounding box center [357, 20] width 275 height 54
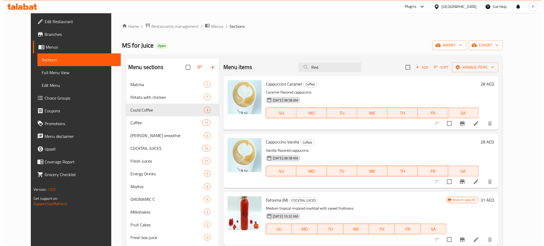
scroll to position [0, 0]
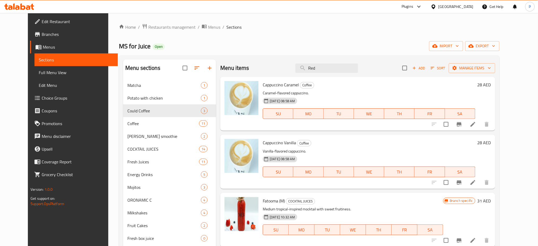
click at [340, 62] on div "Menu items Red Add Sort Manage items" at bounding box center [357, 68] width 275 height 17
click at [338, 66] on input "Red" at bounding box center [327, 67] width 63 height 9
paste input "Tomat"
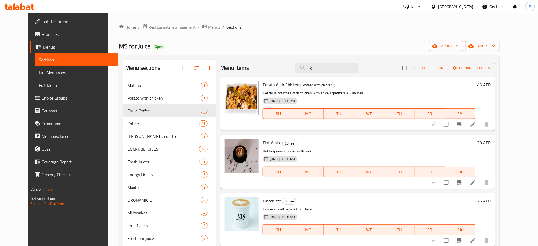
type input "To"
click at [460, 44] on icon "button" at bounding box center [457, 45] width 5 height 5
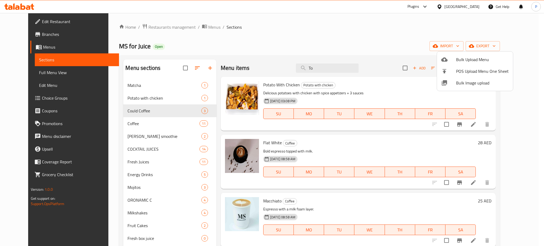
click at [469, 81] on span "Bulk Image upload" at bounding box center [482, 83] width 53 height 6
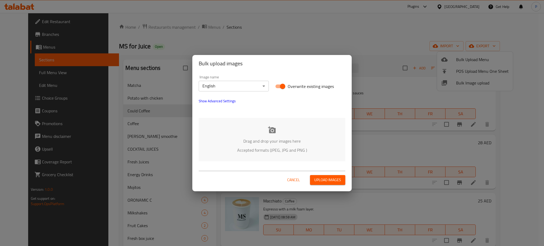
click at [230, 83] on body "​ Plugins [GEOGRAPHIC_DATA] Get Help P Edit Restaurant Branches Menus Sections …" at bounding box center [272, 129] width 544 height 233
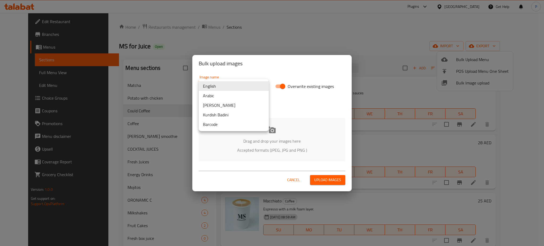
click at [304, 98] on div at bounding box center [272, 123] width 544 height 246
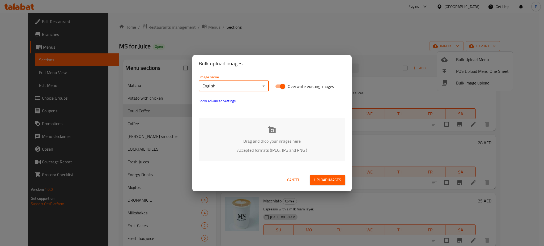
click at [219, 103] on span "Show Advanced Settings" at bounding box center [217, 101] width 37 height 6
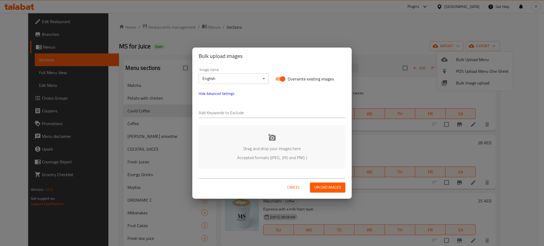
click at [218, 110] on input "text" at bounding box center [272, 113] width 147 height 9
paste input "MS for Juice_"
type input "MS for Juice_"
click at [282, 97] on div "Image name English ​ Overwrite existing images Hide Advanced Settings Add Keywo…" at bounding box center [272, 93] width 153 height 57
click at [262, 103] on div "Add Keywords to Exclude MS for Juice_" at bounding box center [272, 110] width 147 height 15
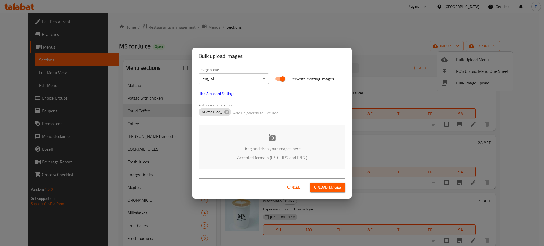
paste input "Kent-"
type input "Kent-"
click at [279, 152] on div "Drag and drop your images here Accepted formats (JPEG, JPG and PNG )" at bounding box center [272, 146] width 147 height 43
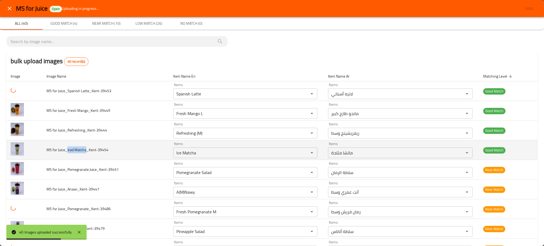
drag, startPoint x: 86, startPoint y: 150, endPoint x: 69, endPoint y: 152, distance: 17.5
click at [66, 152] on span "MS for Juice_Iced Matcha_Kent-39454" at bounding box center [77, 149] width 62 height 7
copy span "Iced Matcha"
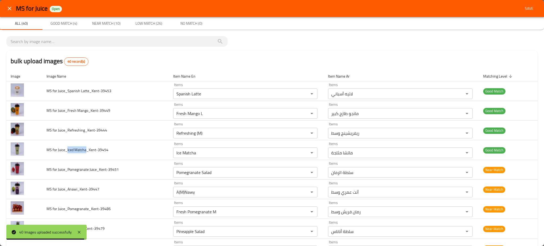
click at [298, 58] on div "bulk upload images 40 record(s)" at bounding box center [271, 61] width 531 height 20
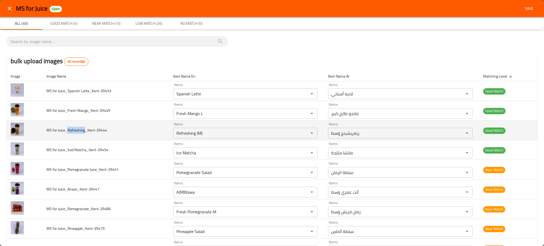
copy span "Refreshing"
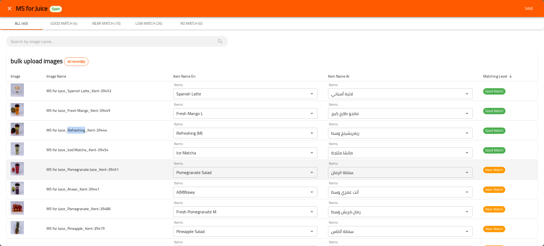
drag, startPoint x: 84, startPoint y: 129, endPoint x: 164, endPoint y: 162, distance: 86.9
click at [67, 130] on span "MS for Juice_Refreshing_Kent-39444" at bounding box center [76, 130] width 61 height 7
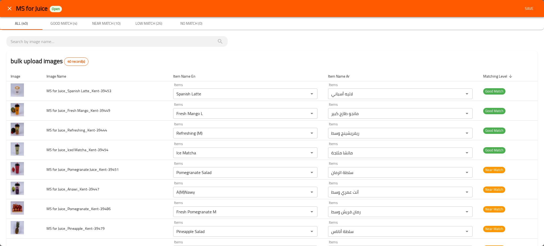
drag, startPoint x: 248, startPoint y: 29, endPoint x: 186, endPoint y: 76, distance: 77.4
click at [249, 29] on div "All (40) Good Match (4) Near Match (10) Low Match (26) No Match (0)" at bounding box center [272, 23] width 544 height 13
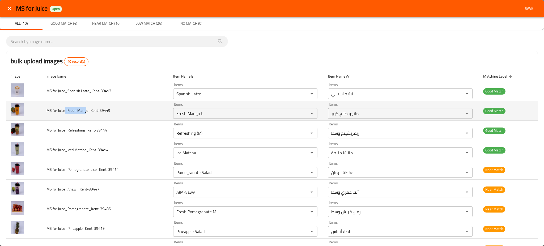
drag, startPoint x: 84, startPoint y: 109, endPoint x: 67, endPoint y: 109, distance: 17.5
click at [67, 109] on span "MS for Juice_Fresh Mango_Kent-39449" at bounding box center [78, 110] width 64 height 7
copy span "Fresh Mang"
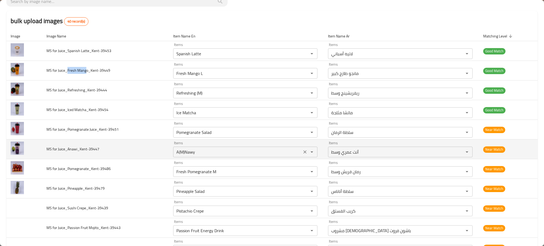
scroll to position [106, 0]
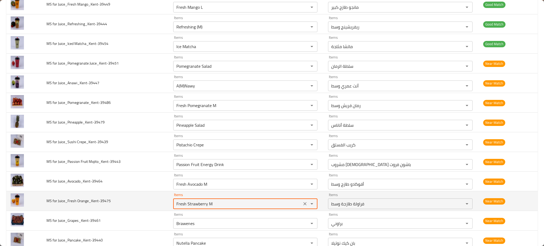
click at [206, 205] on Orange_Kent-39475 "Fresh Strawberry M" at bounding box center [237, 203] width 125 height 7
type Orange_Kent-39475 "خ"
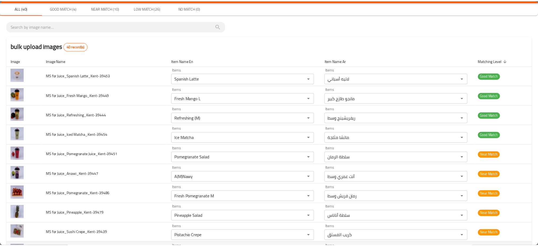
scroll to position [0, 0]
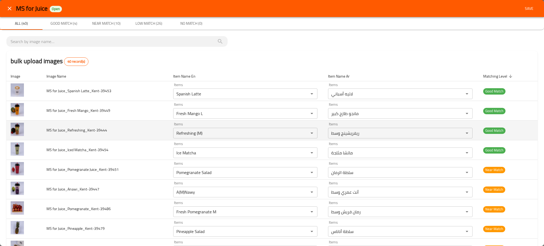
type Orange_Kent-39475 "oran"
click at [113, 137] on td "MS for Juice_Refreshing_Kent-39444" at bounding box center [105, 131] width 127 height 20
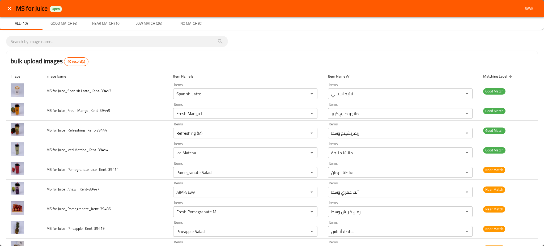
drag, startPoint x: 283, startPoint y: 62, endPoint x: 277, endPoint y: 70, distance: 10.0
click at [283, 62] on div "bulk upload images 40 record(s)" at bounding box center [271, 61] width 531 height 20
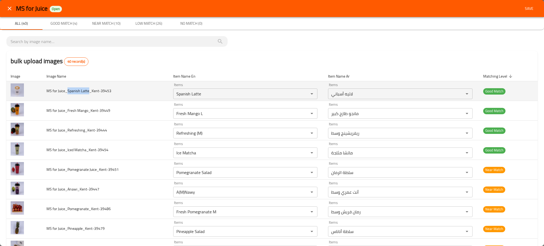
drag, startPoint x: 88, startPoint y: 91, endPoint x: 67, endPoint y: 92, distance: 21.9
click at [67, 92] on span "MS for Juice_Spanish Latte_Kent-39453" at bounding box center [78, 90] width 65 height 7
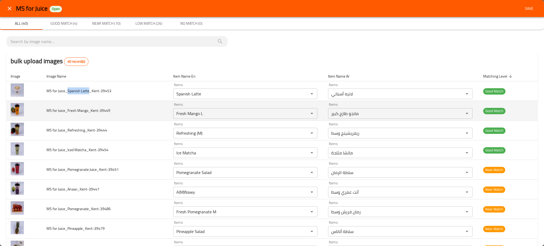
copy span "Spanish Latte"
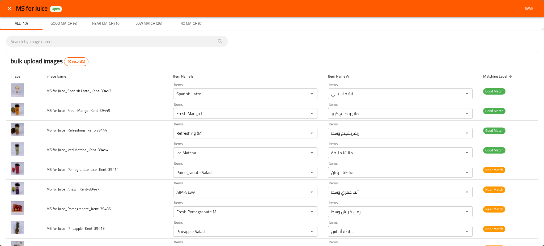
click at [295, 53] on div "bulk upload images 40 record(s)" at bounding box center [271, 61] width 531 height 20
click at [10, 10] on icon "close" at bounding box center [9, 8] width 6 height 6
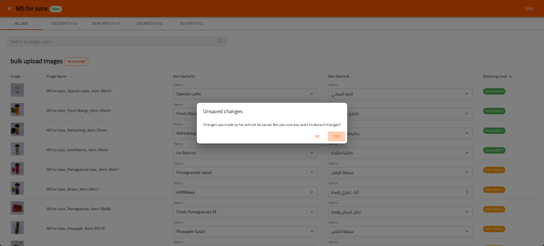
click at [333, 136] on span "Yes" at bounding box center [336, 136] width 13 height 7
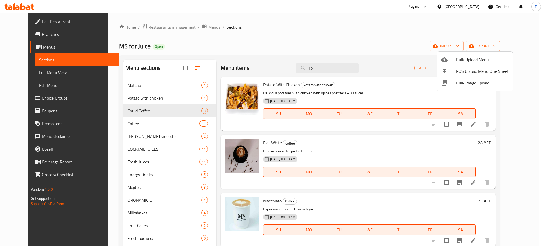
click at [455, 6] on div at bounding box center [272, 123] width 544 height 246
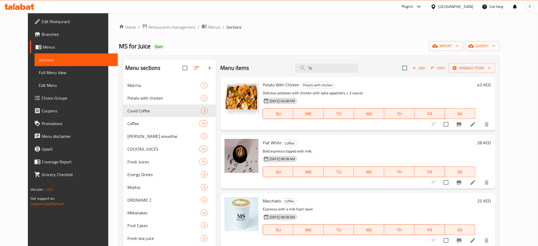
click at [454, 7] on div "[GEOGRAPHIC_DATA]" at bounding box center [456, 7] width 35 height 6
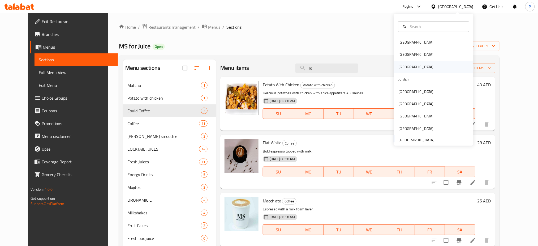
click at [402, 62] on div "[GEOGRAPHIC_DATA]" at bounding box center [417, 67] width 44 height 12
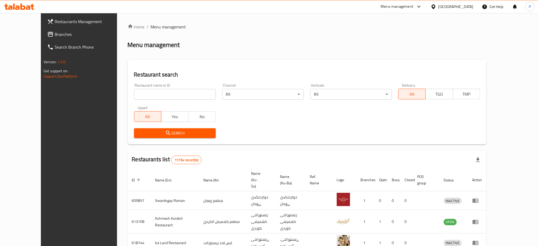
click at [159, 96] on input "search" at bounding box center [175, 94] width 82 height 11
paste input "Kajo lel Karazt wal Halawiyat"
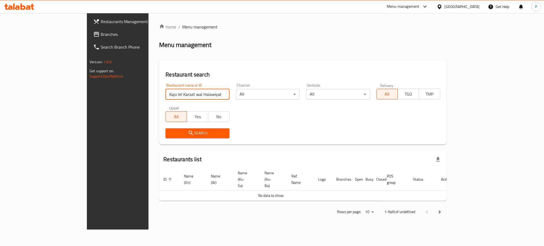
click at [165, 97] on input "Kajo lel Karazt wal Halawiyat" at bounding box center [197, 94] width 64 height 11
drag, startPoint x: 164, startPoint y: 97, endPoint x: 139, endPoint y: 97, distance: 24.7
click at [165, 97] on input "Kajo lel Karazt wal Halawiyat" at bounding box center [197, 94] width 64 height 11
type input "Kajo lel Karazt"
click button "Search" at bounding box center [197, 133] width 64 height 10
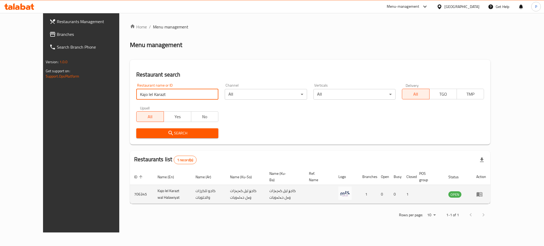
click at [490, 185] on td "enhanced table" at bounding box center [481, 194] width 18 height 19
click at [483, 191] on icon "enhanced table" at bounding box center [479, 194] width 6 height 6
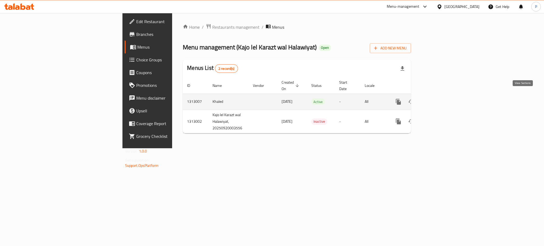
click at [443, 100] on link "enhanced table" at bounding box center [436, 101] width 13 height 13
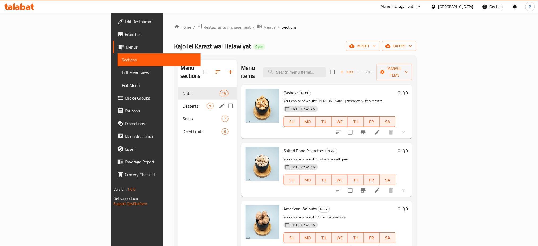
click at [179, 101] on div "Desserts 9" at bounding box center [208, 106] width 58 height 13
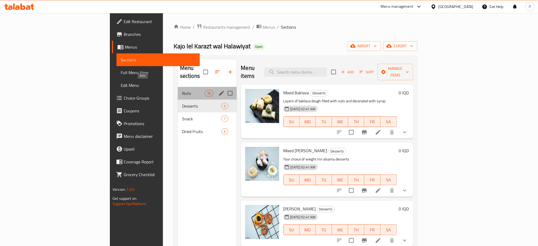
click at [182, 90] on span "Nuts" at bounding box center [193, 93] width 23 height 6
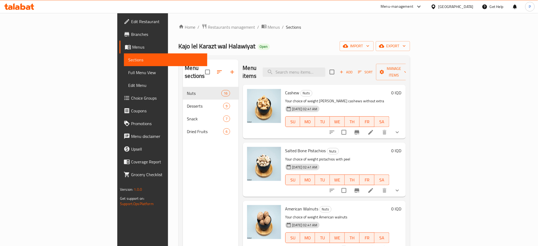
click at [168, 15] on div "Home / Restaurants management / Menus / Sections Kajo lel Karazt wal Halawiyat …" at bounding box center [294, 166] width 253 height 307
click at [208, 28] on span "Restaurants management" at bounding box center [231, 27] width 47 height 6
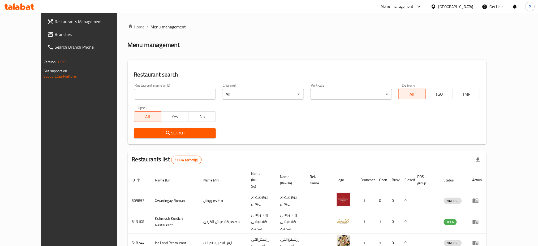
click at [181, 96] on input "search" at bounding box center [175, 94] width 82 height 11
paste input "Swan Food"
type input "Swan Food"
click button "Search" at bounding box center [175, 133] width 82 height 10
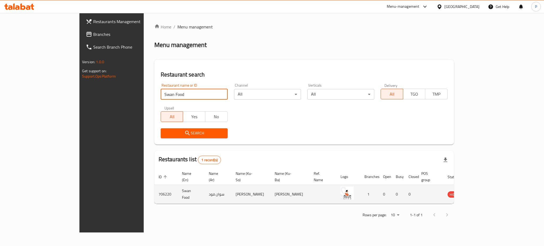
click at [482, 191] on icon "enhanced table" at bounding box center [479, 194] width 6 height 6
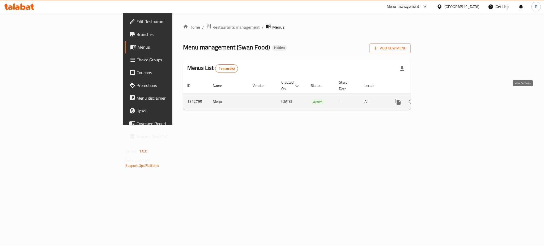
click at [443, 97] on link "enhanced table" at bounding box center [436, 101] width 13 height 13
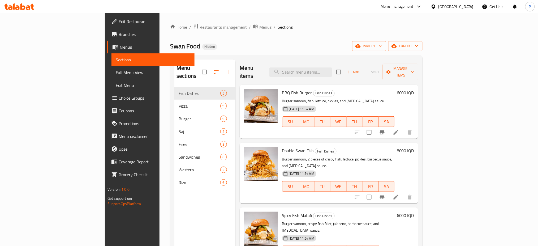
click at [200, 26] on span "Restaurants management" at bounding box center [223, 27] width 47 height 6
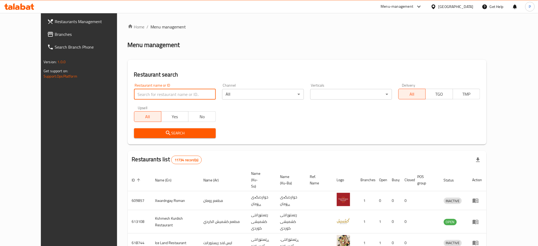
click at [167, 97] on input "search" at bounding box center [175, 94] width 82 height 11
paste input "Umm Tayba"
type input "Umm Tayba"
click button "Search" at bounding box center [175, 133] width 82 height 10
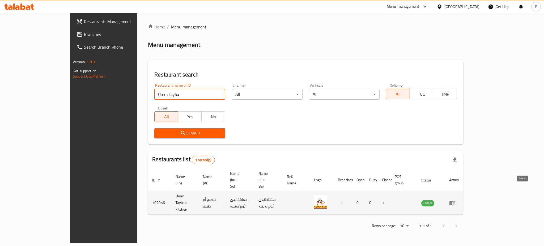
click at [455, 201] on icon "enhanced table" at bounding box center [452, 203] width 6 height 5
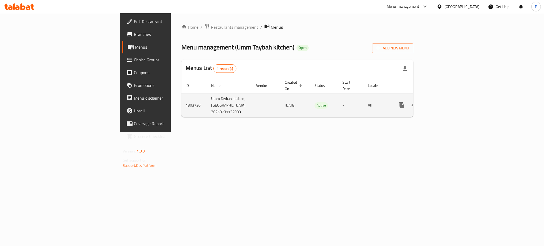
click at [443, 102] on icon "enhanced table" at bounding box center [440, 105] width 6 height 6
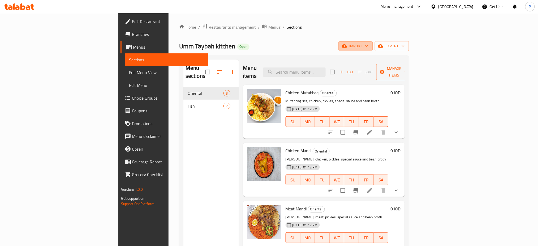
click at [373, 50] on button "import" at bounding box center [356, 46] width 34 height 10
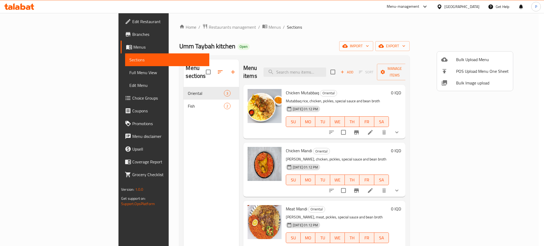
click at [469, 83] on span "Bulk Image upload" at bounding box center [482, 83] width 53 height 6
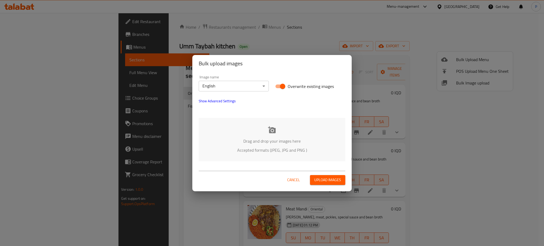
click at [292, 183] on span "Cancel" at bounding box center [293, 180] width 13 height 7
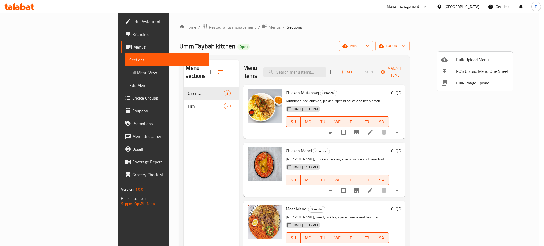
drag, startPoint x: 398, startPoint y: 46, endPoint x: 363, endPoint y: 62, distance: 38.3
click at [398, 46] on div at bounding box center [272, 123] width 544 height 246
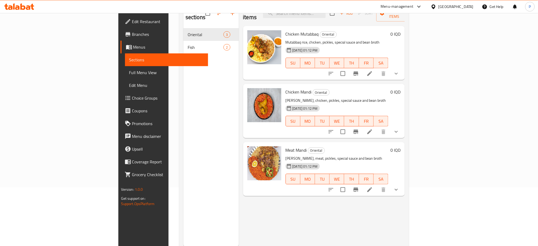
scroll to position [35, 0]
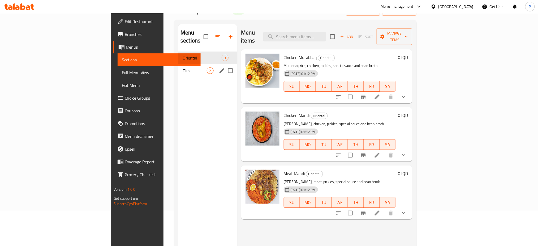
click at [183, 67] on span "Fish" at bounding box center [195, 70] width 24 height 6
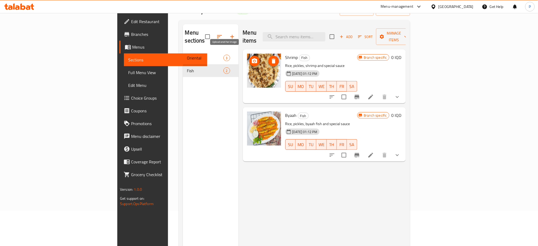
click at [252, 58] on icon "upload picture" at bounding box center [255, 61] width 6 height 6
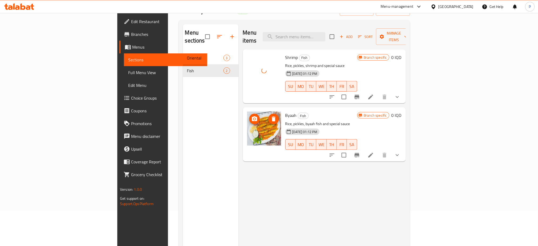
click at [252, 116] on icon "upload picture" at bounding box center [254, 118] width 5 height 5
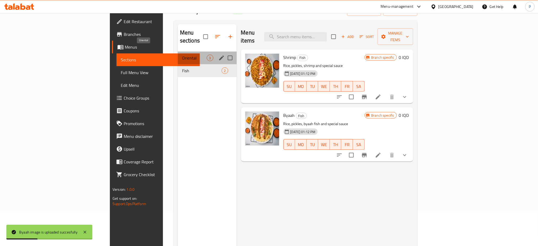
click at [182, 55] on span "Oriental" at bounding box center [194, 58] width 25 height 6
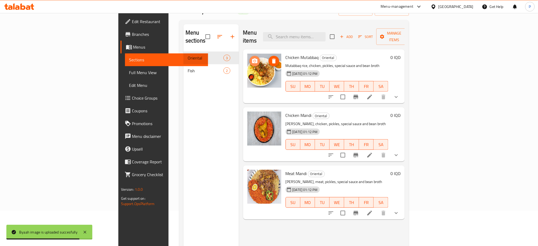
click at [252, 58] on icon "upload picture" at bounding box center [255, 61] width 6 height 6
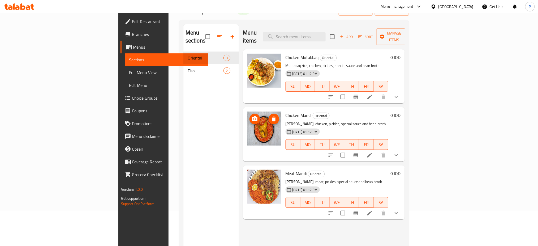
click at [252, 116] on icon "upload picture" at bounding box center [255, 119] width 6 height 6
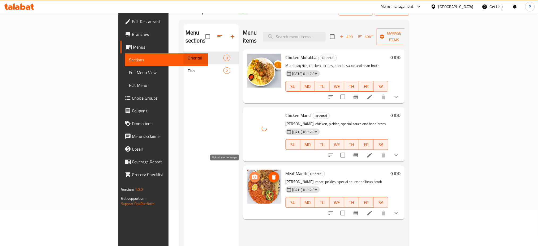
click at [252, 175] on icon "upload picture" at bounding box center [254, 177] width 5 height 5
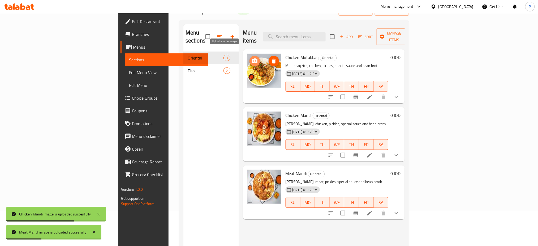
click at [252, 58] on icon "upload picture" at bounding box center [255, 61] width 6 height 6
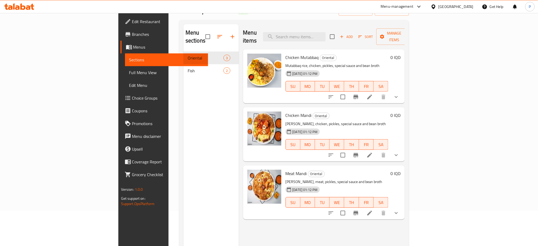
click at [391, 52] on div "Chicken Mutabbaq Oriental Mutabbaq rice, chicken, pickles, special sauce and be…" at bounding box center [337, 77] width 107 height 50
click at [439, 4] on div at bounding box center [435, 7] width 8 height 6
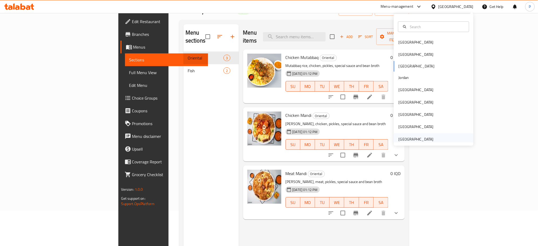
click at [407, 139] on div "[GEOGRAPHIC_DATA]" at bounding box center [416, 139] width 35 height 6
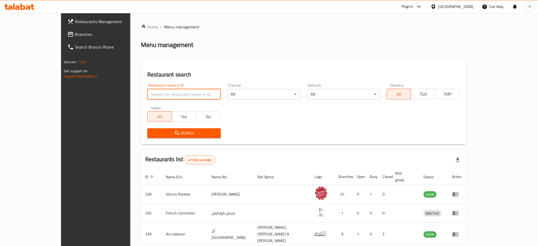
click at [164, 97] on input "search" at bounding box center [183, 94] width 73 height 11
paste input "[PERSON_NAME]"
type input "[PERSON_NAME]"
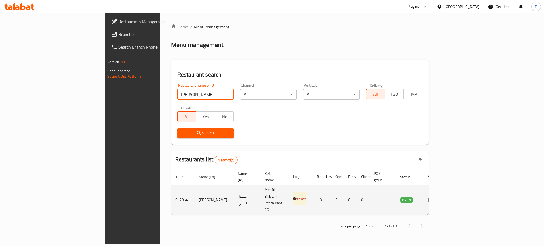
click at [434, 197] on icon "enhanced table" at bounding box center [431, 200] width 6 height 6
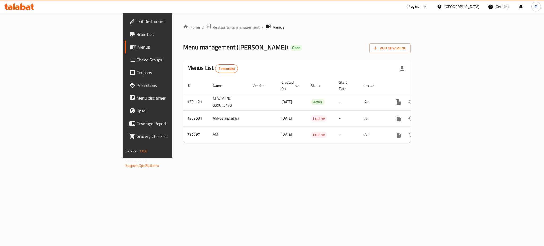
drag, startPoint x: 503, startPoint y: 164, endPoint x: 505, endPoint y: 150, distance: 14.0
click at [421, 158] on div "Home / Restaurants management / Menus Menu management ( Mehfil Biriyani ) Open …" at bounding box center [296, 85] width 249 height 145
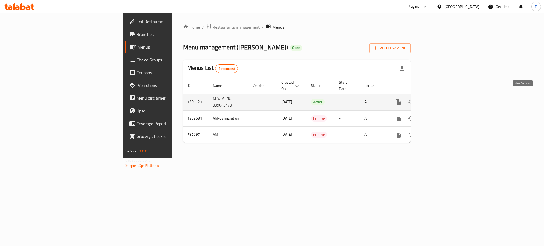
click at [443, 96] on link "enhanced table" at bounding box center [436, 102] width 13 height 13
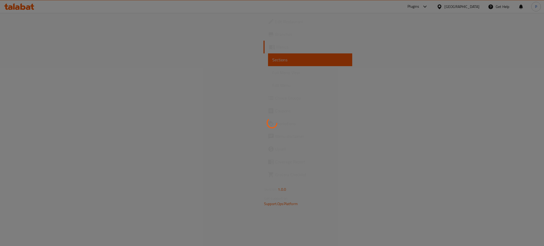
click at [430, 187] on div at bounding box center [272, 123] width 544 height 246
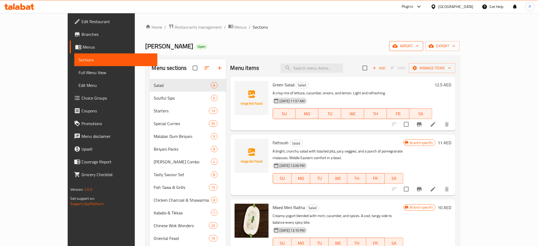
click at [419, 45] on span "import" at bounding box center [407, 46] width 26 height 7
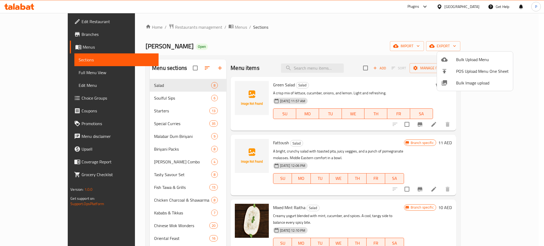
click at [465, 82] on span "Bulk Image upload" at bounding box center [482, 83] width 53 height 6
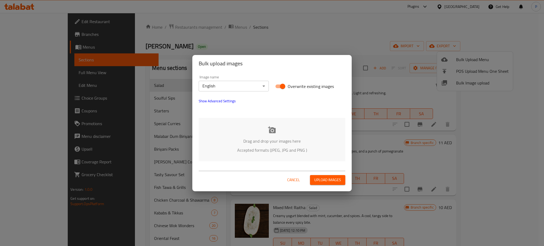
click at [266, 142] on p "Drag and drop your images here" at bounding box center [272, 141] width 131 height 6
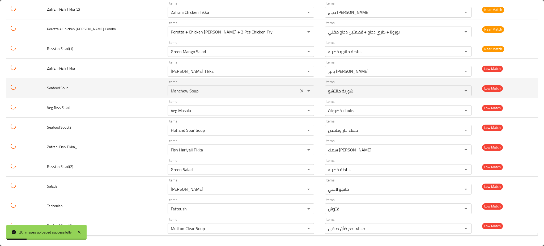
scroll to position [239, 0]
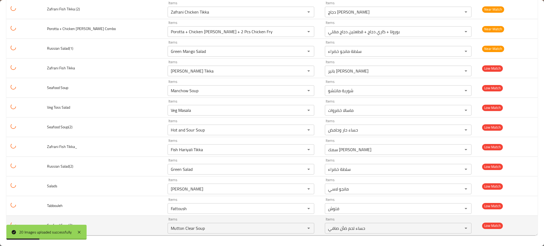
drag, startPoint x: 95, startPoint y: 234, endPoint x: 93, endPoint y: 232, distance: 2.7
click at [95, 233] on td "Seafood Soup(3)" at bounding box center [103, 226] width 121 height 20
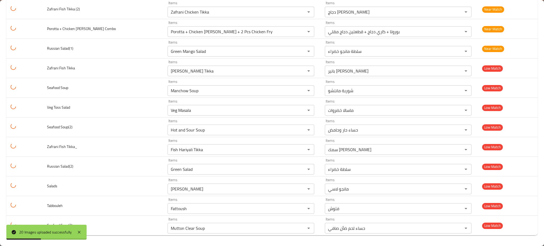
click at [84, 228] on div "20 Images uploaded successfully" at bounding box center [46, 232] width 80 height 15
click at [83, 234] on div "20 Images uploaded successfully" at bounding box center [46, 232] width 80 height 15
click at [78, 233] on icon at bounding box center [79, 232] width 3 height 3
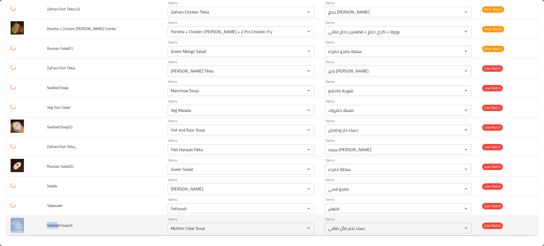
drag, startPoint x: 50, startPoint y: 227, endPoint x: 35, endPoint y: 227, distance: 14.6
click at [34, 226] on tr "Seafood Soup(3) Items Mutton Clear Soup Items Items حساء لحم ضأن صافي Items Low…" at bounding box center [271, 226] width 531 height 20
copy tr "Seafoo"
click at [168, 222] on div "Items Mutton Clear Soup Items" at bounding box center [241, 225] width 147 height 16
paste Soup\(3\) "Seafoo"
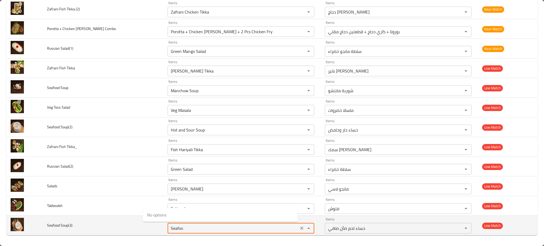
drag, startPoint x: 143, startPoint y: 231, endPoint x: 140, endPoint y: 231, distance: 3.7
click at [163, 231] on td "Items Seafoo Items" at bounding box center [241, 226] width 157 height 20
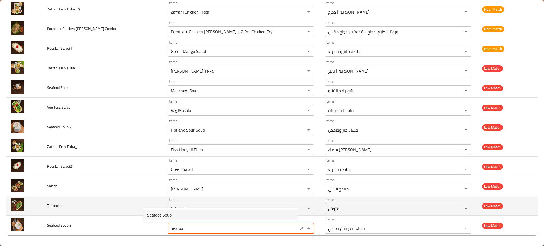
click at [163, 214] on span "Seafood Soup" at bounding box center [159, 215] width 24 height 6
type Soup\(3\) "Seafood Soup"
type Soup\(3\)-ar "شوربة سي فود"
type Soup\(3\) "Seafood Soup"
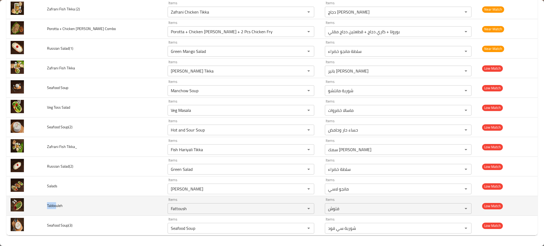
drag, startPoint x: 58, startPoint y: 207, endPoint x: 45, endPoint y: 208, distance: 12.8
click at [45, 207] on td "Tabbouleh" at bounding box center [103, 206] width 121 height 20
copy span "Tabbo"
click at [186, 210] on input "Fattoush" at bounding box center [233, 208] width 128 height 7
paste input "Tabbo"
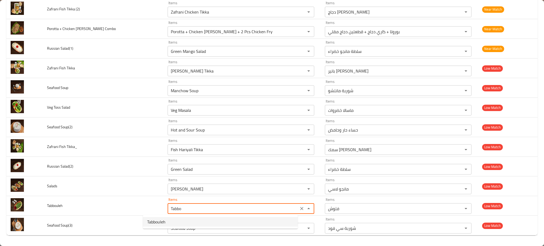
click at [175, 220] on li "Tabbouleh" at bounding box center [220, 222] width 155 height 10
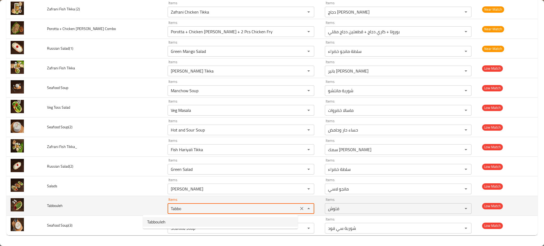
type input "Tabbouleh"
type input "تبولة"
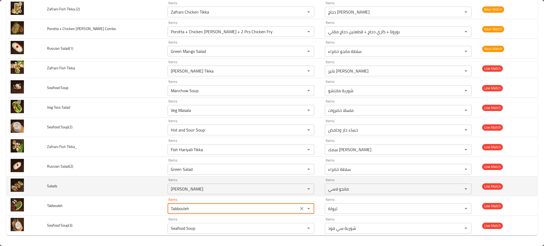
type input "Tabbouleh"
drag, startPoint x: 50, startPoint y: 186, endPoint x: 45, endPoint y: 186, distance: 5.1
click at [45, 186] on td "Salads" at bounding box center [103, 186] width 121 height 20
copy span "Sala"
click at [181, 189] on input "[PERSON_NAME]" at bounding box center [233, 188] width 128 height 7
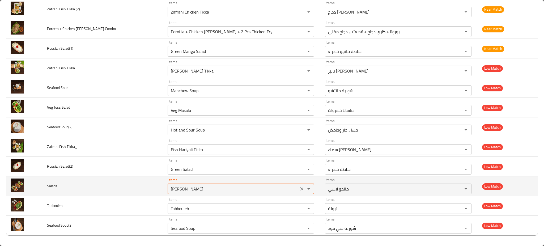
paste input "Sala"
type input "Sala"
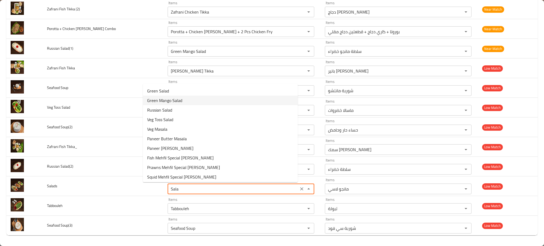
scroll to position [11, 0]
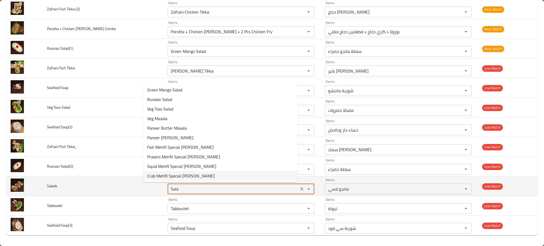
click at [299, 189] on icon "Clear" at bounding box center [301, 188] width 5 height 5
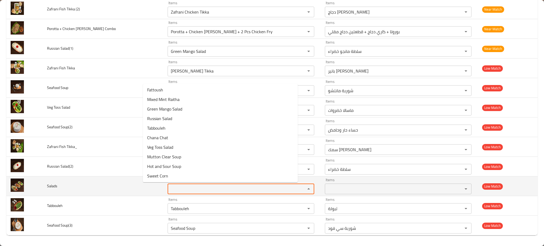
scroll to position [0, 0]
click at [111, 176] on td "Salads" at bounding box center [103, 186] width 121 height 20
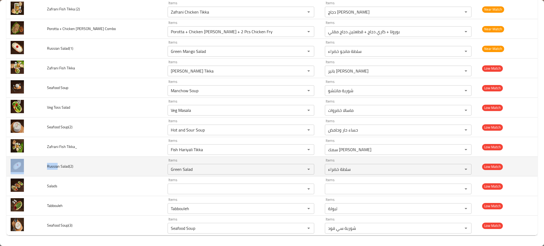
drag, startPoint x: 59, startPoint y: 166, endPoint x: 43, endPoint y: 168, distance: 16.0
click at [43, 168] on tr "Russian Salad(2) Items Green Salad Items Items سلطة خضراء Items Low Match" at bounding box center [271, 167] width 531 height 20
copy tr "[GEOGRAPHIC_DATA]"
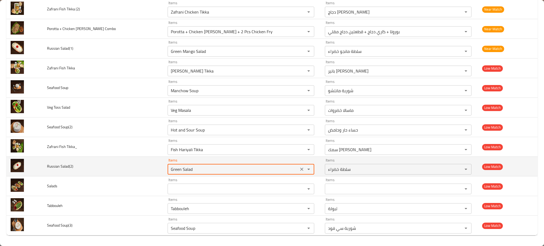
click at [182, 167] on Salad\(2\) "Green Salad" at bounding box center [233, 168] width 128 height 7
paste Salad\(2\) "[GEOGRAPHIC_DATA]"
drag, startPoint x: 151, startPoint y: 168, endPoint x: 143, endPoint y: 169, distance: 7.7
click at [168, 169] on div "[GEOGRAPHIC_DATA] Items" at bounding box center [241, 169] width 147 height 11
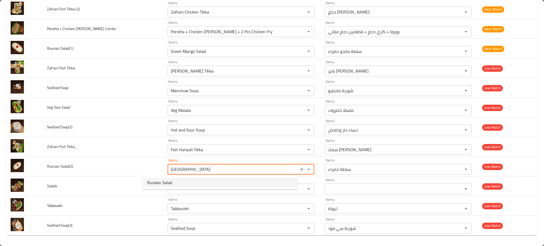
click at [160, 179] on span "Russian Salad" at bounding box center [159, 182] width 25 height 6
type Salad\(2\) "Russian Salad"
type Salad\(2\)-ar "سلطة روسية"
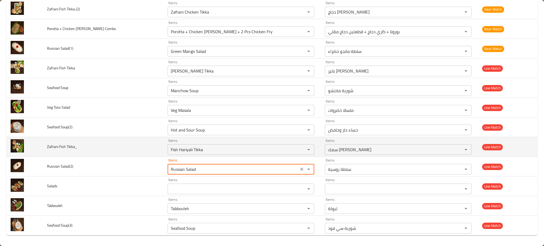
type Salad\(2\) "Russian Salad"
drag, startPoint x: 57, startPoint y: 145, endPoint x: 51, endPoint y: 147, distance: 6.1
click at [51, 147] on span "Zafrani Fish Tikka_" at bounding box center [62, 146] width 30 height 7
copy span "afran"
click at [170, 153] on Tikka_ "Fish Hariyali Tikka" at bounding box center [233, 149] width 128 height 7
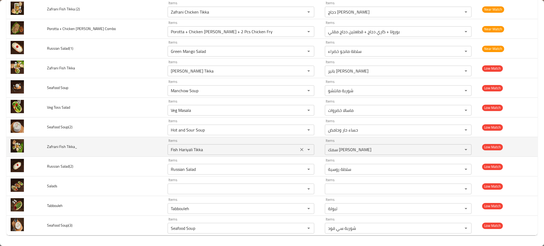
paste Tikka_ "afran"
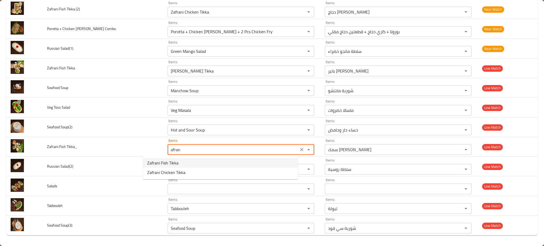
click at [166, 163] on span "Zafrani Fish Tikka" at bounding box center [162, 163] width 31 height 6
type Tikka_ "Zafrani Fish Tikka"
type Tikka_-ar "سمك [PERSON_NAME]"
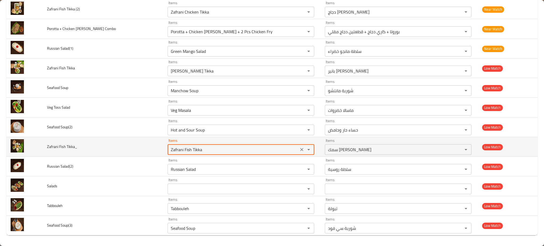
type Tikka_ "Zafrani Fish Tikka"
click at [61, 145] on span "Zafrani Fish Tikka_" at bounding box center [62, 146] width 30 height 7
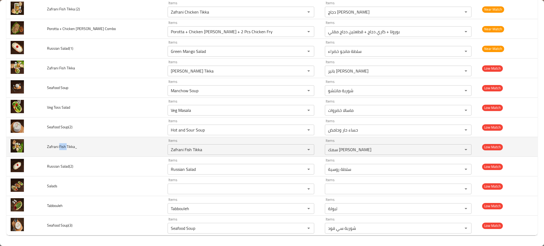
click at [61, 145] on span "Zafrani Fish Tikka_" at bounding box center [62, 146] width 30 height 7
click at [77, 147] on span "Zafrani Fish Tikka_" at bounding box center [62, 146] width 30 height 7
drag, startPoint x: 73, startPoint y: 146, endPoint x: 45, endPoint y: 148, distance: 27.8
click at [43, 149] on tr "Zafrani Fish Tikka_ Items Zafrani Fish Tikka Items Items سمك تيكا زعفراني Items…" at bounding box center [271, 147] width 531 height 20
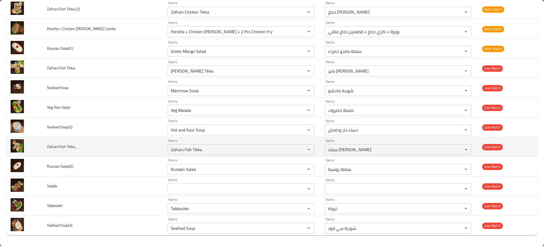
click at [79, 146] on td "Zafrani Fish Tikka_" at bounding box center [103, 147] width 121 height 20
click at [299, 148] on icon "Clear" at bounding box center [301, 149] width 5 height 5
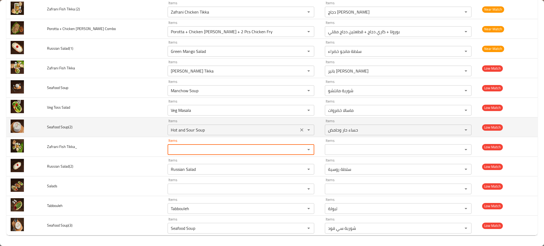
click at [298, 132] on div "enhanced table" at bounding box center [305, 129] width 14 height 7
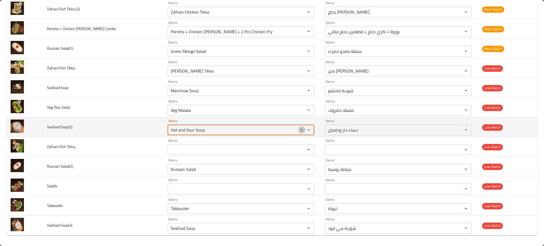
click at [299, 129] on icon "Clear" at bounding box center [301, 129] width 5 height 5
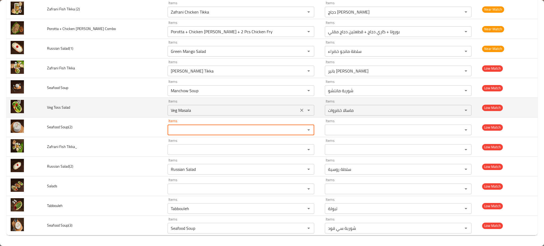
click at [299, 112] on icon "Clear" at bounding box center [301, 110] width 5 height 5
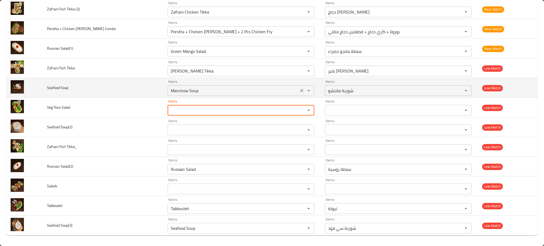
click at [299, 88] on icon "Clear" at bounding box center [301, 90] width 5 height 5
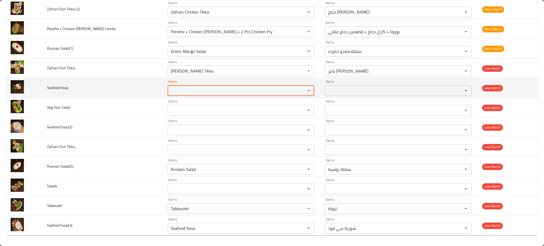
click at [298, 88] on div "enhanced table" at bounding box center [305, 90] width 14 height 7
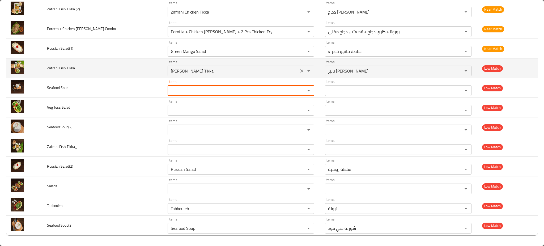
click at [286, 66] on div "[PERSON_NAME] Tikka Items" at bounding box center [241, 71] width 147 height 11
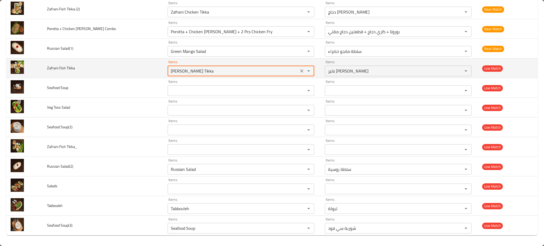
click at [298, 70] on button "Clear" at bounding box center [301, 70] width 7 height 7
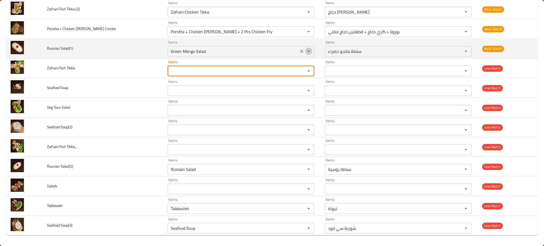
click at [305, 53] on button "Open" at bounding box center [308, 51] width 7 height 7
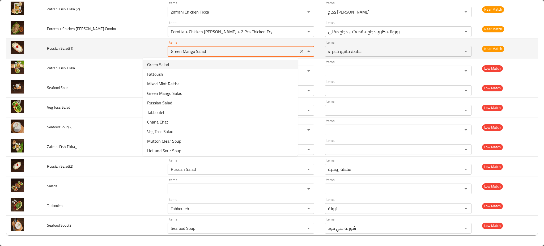
click at [299, 52] on icon "Clear" at bounding box center [301, 51] width 5 height 5
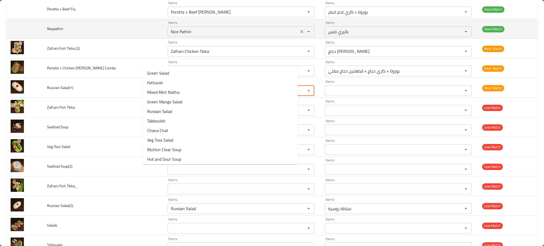
scroll to position [168, 0]
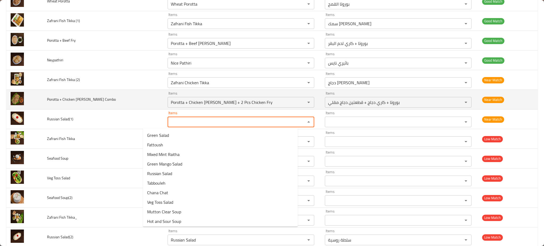
drag, startPoint x: 287, startPoint y: 105, endPoint x: 287, endPoint y: 90, distance: 15.4
click at [298, 105] on button "Clear" at bounding box center [301, 102] width 7 height 7
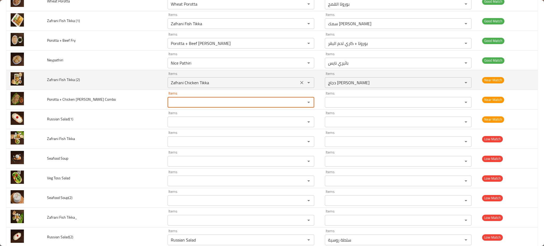
click at [299, 81] on icon "Clear" at bounding box center [301, 82] width 5 height 5
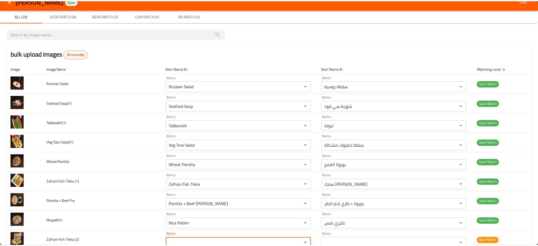
scroll to position [0, 0]
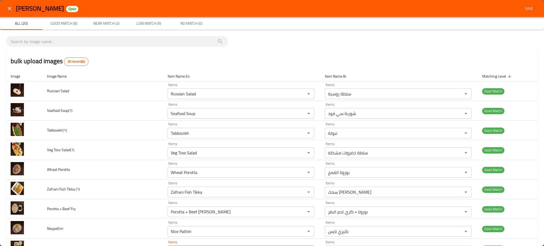
click at [528, 10] on span "Save" at bounding box center [529, 8] width 13 height 7
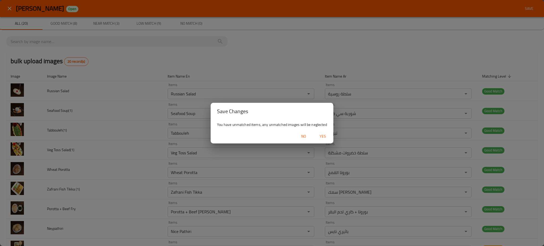
click at [324, 137] on span "Yes" at bounding box center [322, 136] width 13 height 7
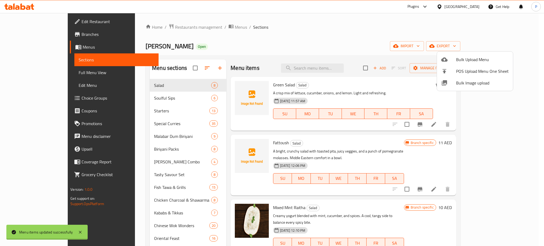
drag, startPoint x: 182, startPoint y: 106, endPoint x: 178, endPoint y: 104, distance: 4.5
click at [181, 106] on div at bounding box center [272, 123] width 544 height 246
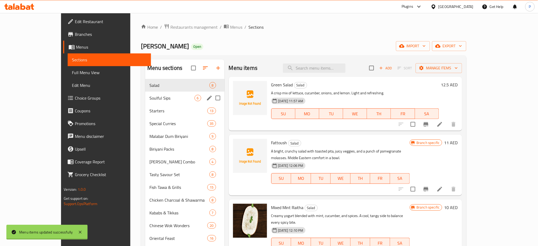
click at [170, 99] on span "Soulful Sips" at bounding box center [172, 98] width 45 height 6
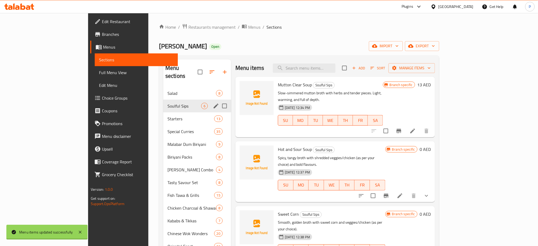
click at [163, 100] on div "Soulful Sips 6" at bounding box center [197, 106] width 68 height 13
click at [168, 141] on span "Malabar Dum Biriyani" at bounding box center [185, 144] width 34 height 6
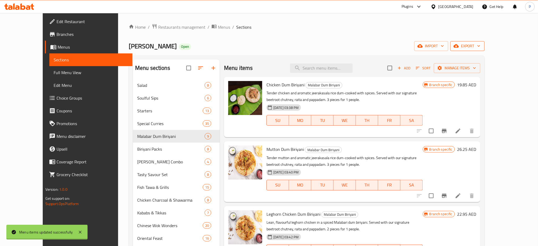
click at [485, 51] on button "export" at bounding box center [468, 46] width 34 height 10
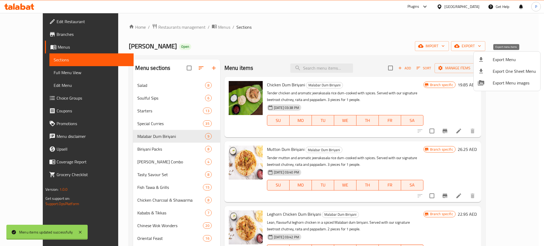
click at [493, 62] on span "Export Menu" at bounding box center [514, 59] width 43 height 6
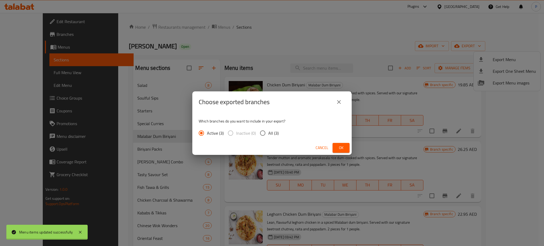
click at [270, 135] on span "All (3)" at bounding box center [273, 133] width 10 height 6
click at [268, 135] on input "All (3)" at bounding box center [262, 133] width 11 height 11
radio input "true"
click at [333, 148] on button "Ok" at bounding box center [341, 148] width 17 height 10
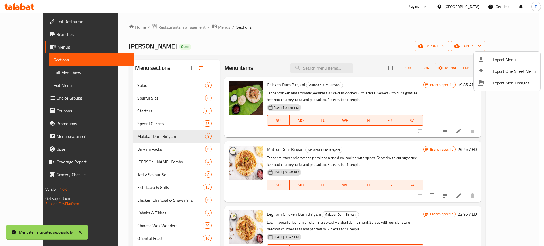
click at [170, 24] on div at bounding box center [272, 123] width 544 height 246
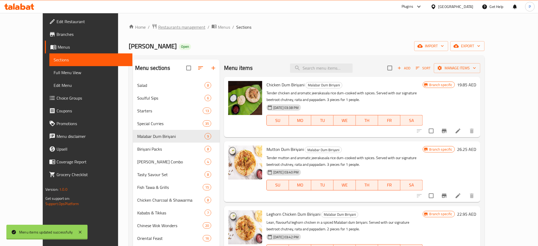
click at [166, 26] on span "Restaurants management" at bounding box center [181, 27] width 47 height 6
